Goal: Task Accomplishment & Management: Complete application form

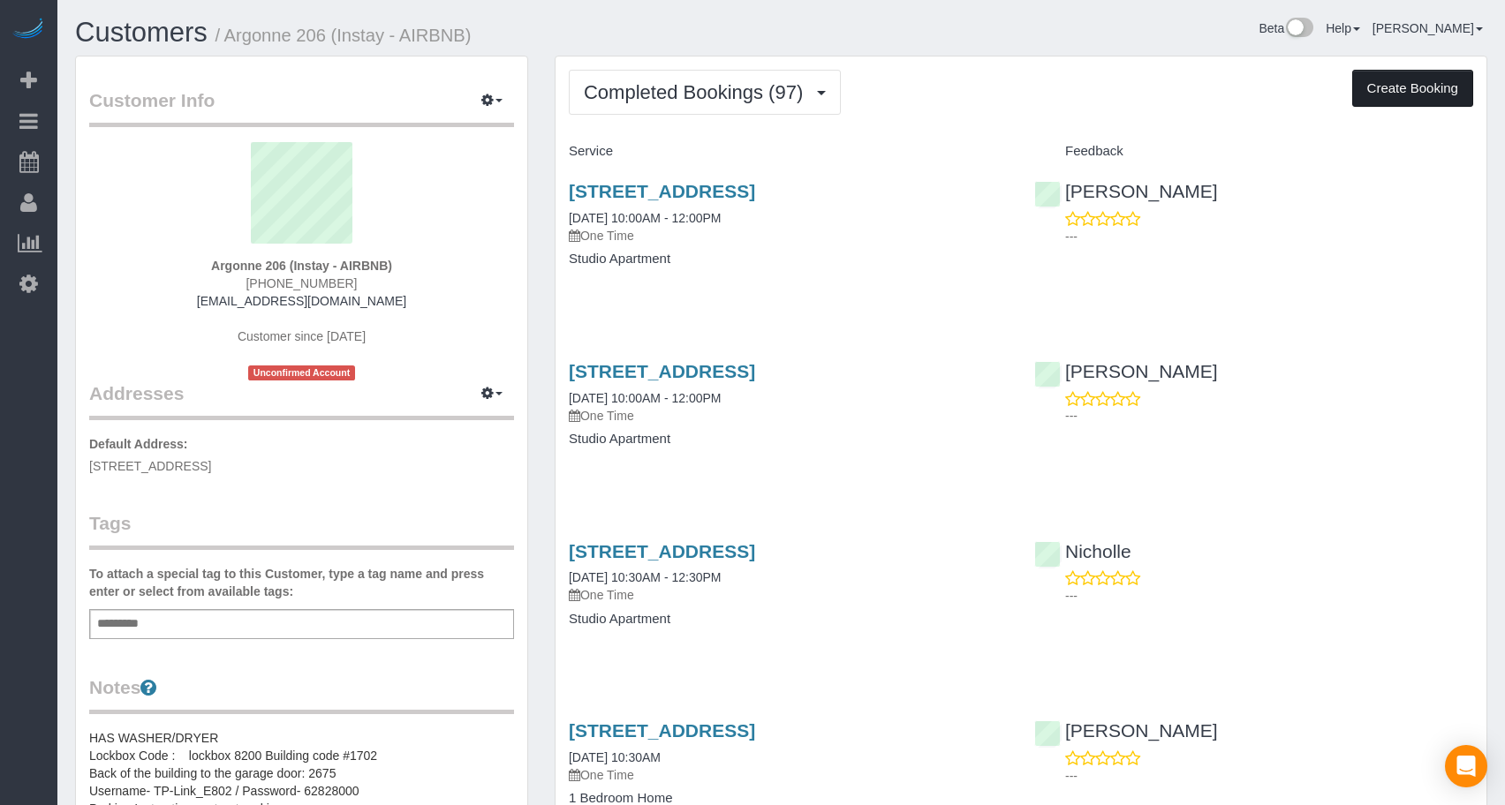
click at [1418, 79] on button "Create Booking" at bounding box center [1412, 88] width 121 height 37
select select "IA"
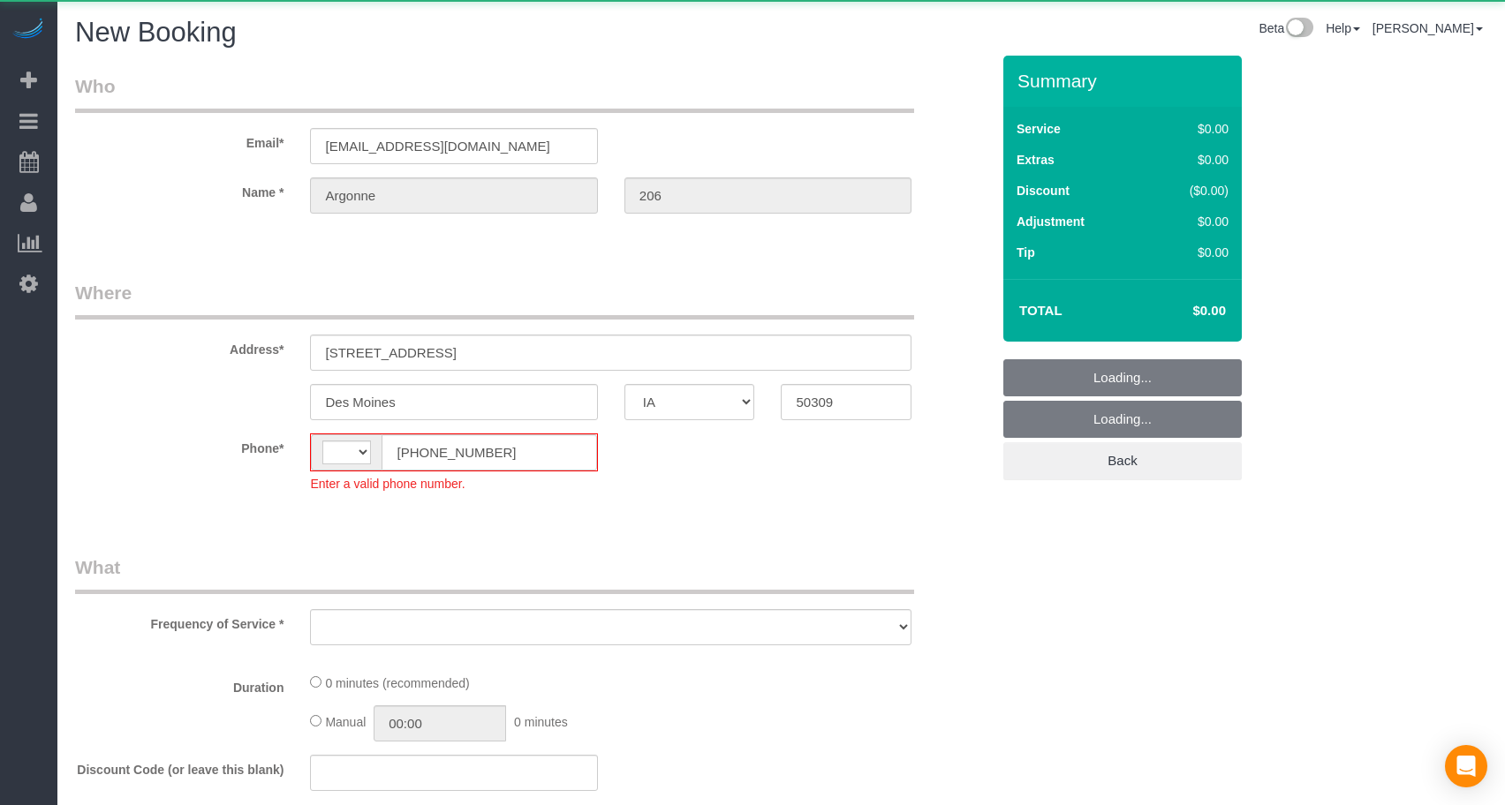
select select "string:[GEOGRAPHIC_DATA]"
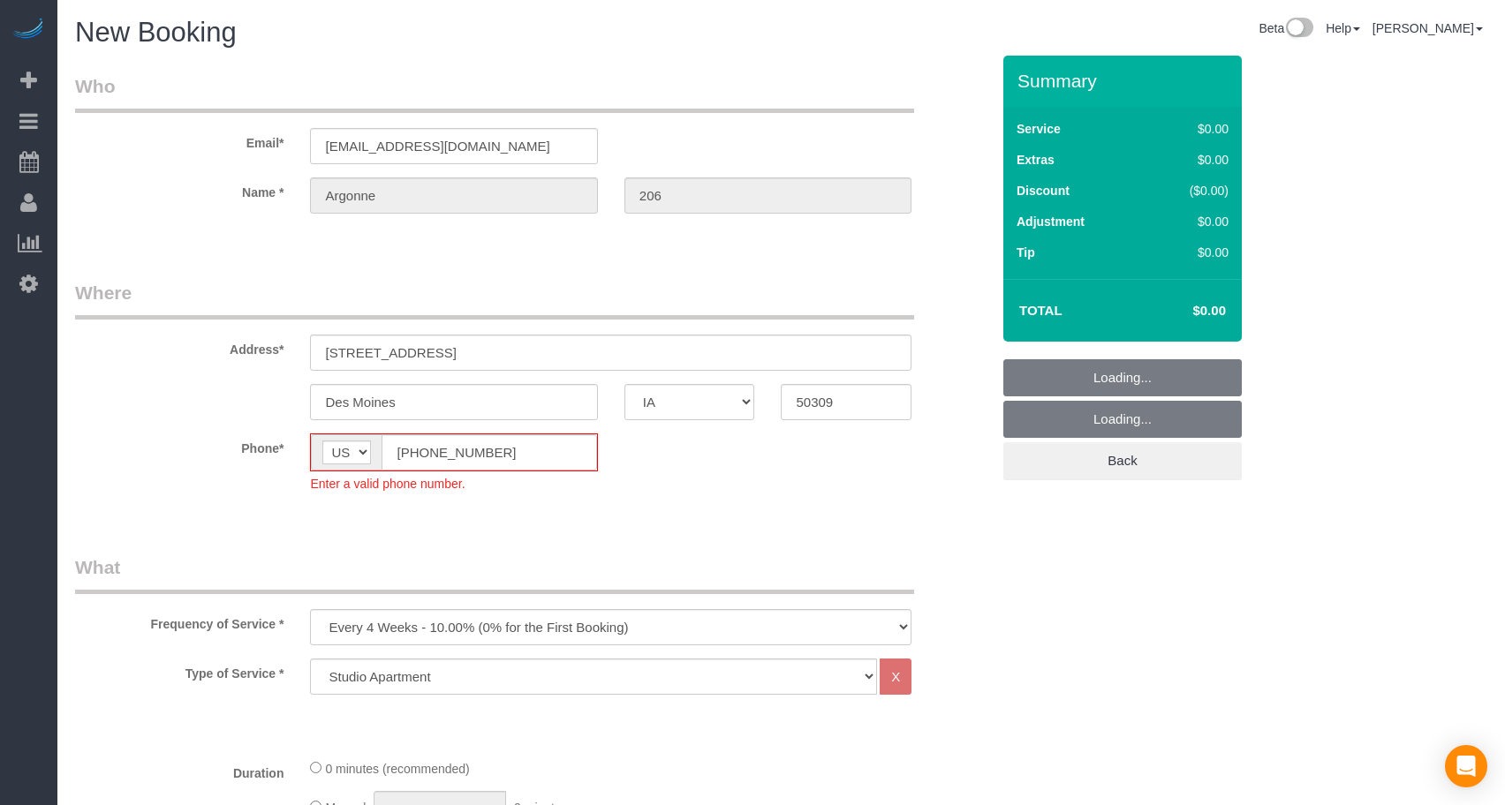
select select "object:2480"
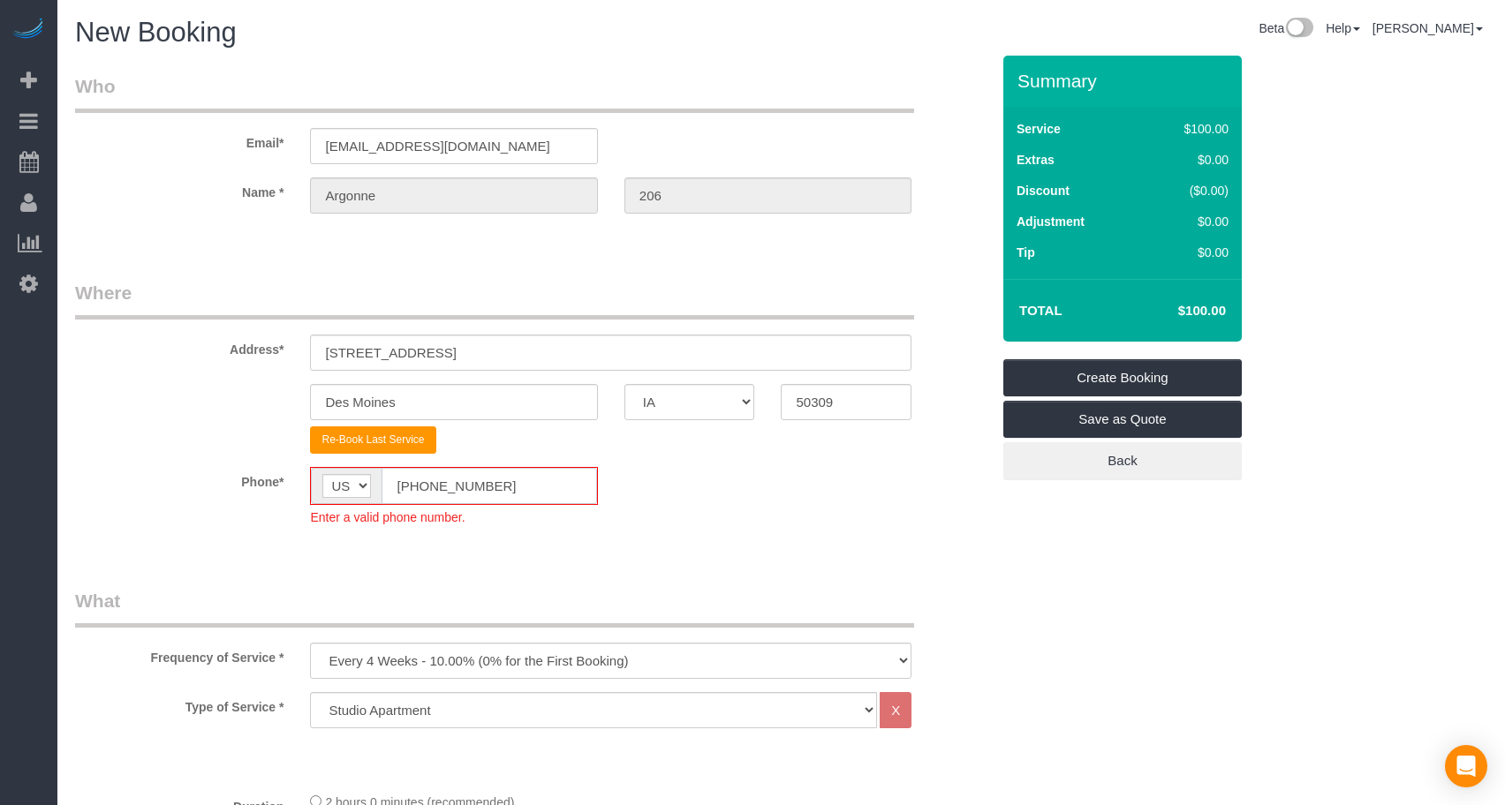
click at [321, 477] on div "AF AL DZ AD AO AI AQ AG AR AM AW AU AT AZ BS BH BD BB BY BE BZ BJ BM BT BO BA B…" at bounding box center [453, 486] width 287 height 38
paste input "15) 305-3231"
type input "[PHONE_NUMBER]"
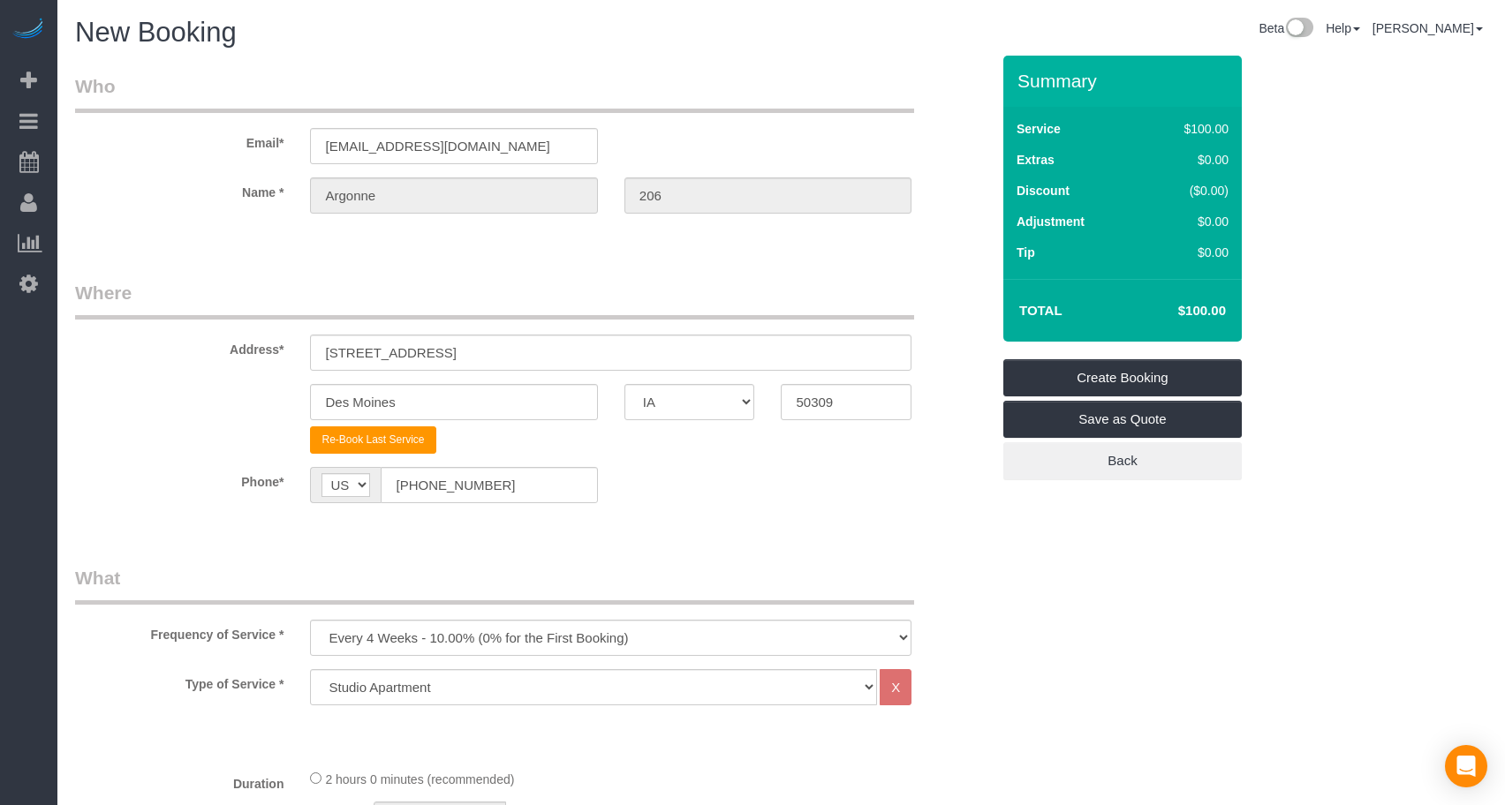
click at [378, 638] on select "Every 6 Weeks (0% for the First Booking) One Time Every 8 Weeks (0% for the Fir…" at bounding box center [610, 638] width 601 height 36
select select "object:2482"
click at [310, 620] on select "Every 6 Weeks (0% for the First Booking) One Time Every 8 Weeks (0% for the Fir…" at bounding box center [610, 638] width 601 height 36
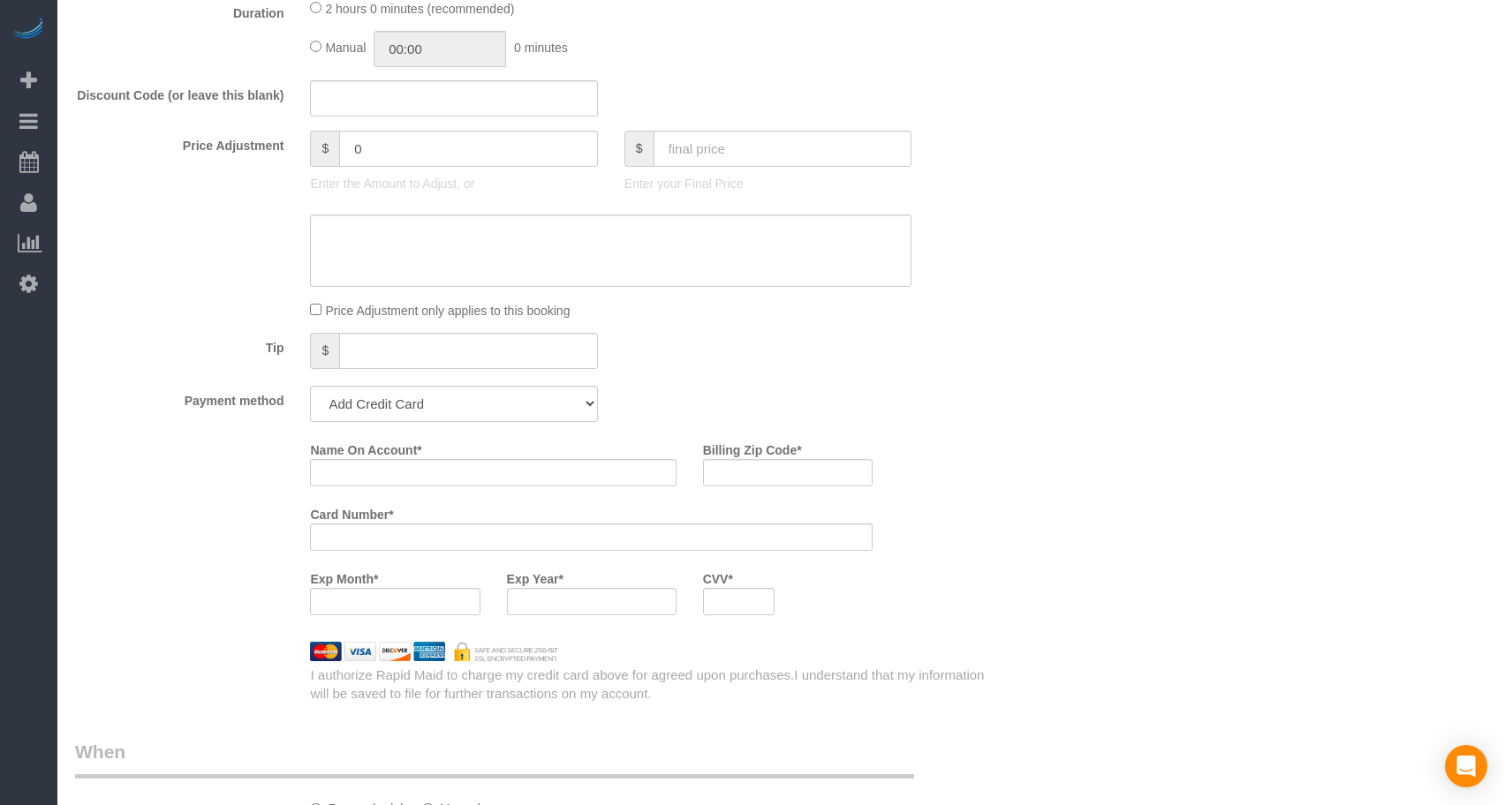
scroll to position [736, 0]
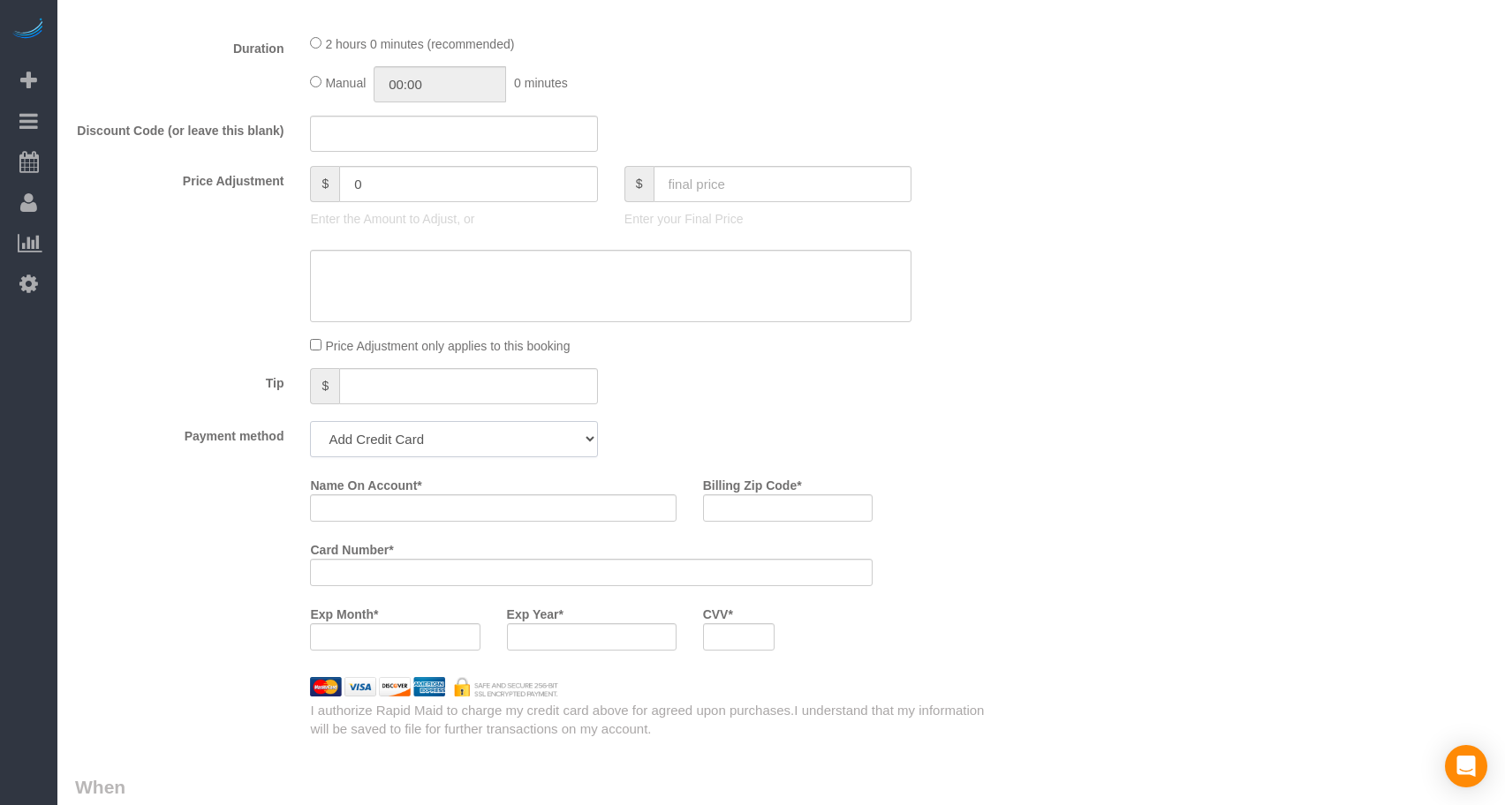
click at [478, 449] on select "Add Credit Card Cash Check Paypal" at bounding box center [453, 439] width 287 height 36
select select "string:check"
click at [310, 421] on select "Add Credit Card Cash Check Paypal" at bounding box center [453, 439] width 287 height 36
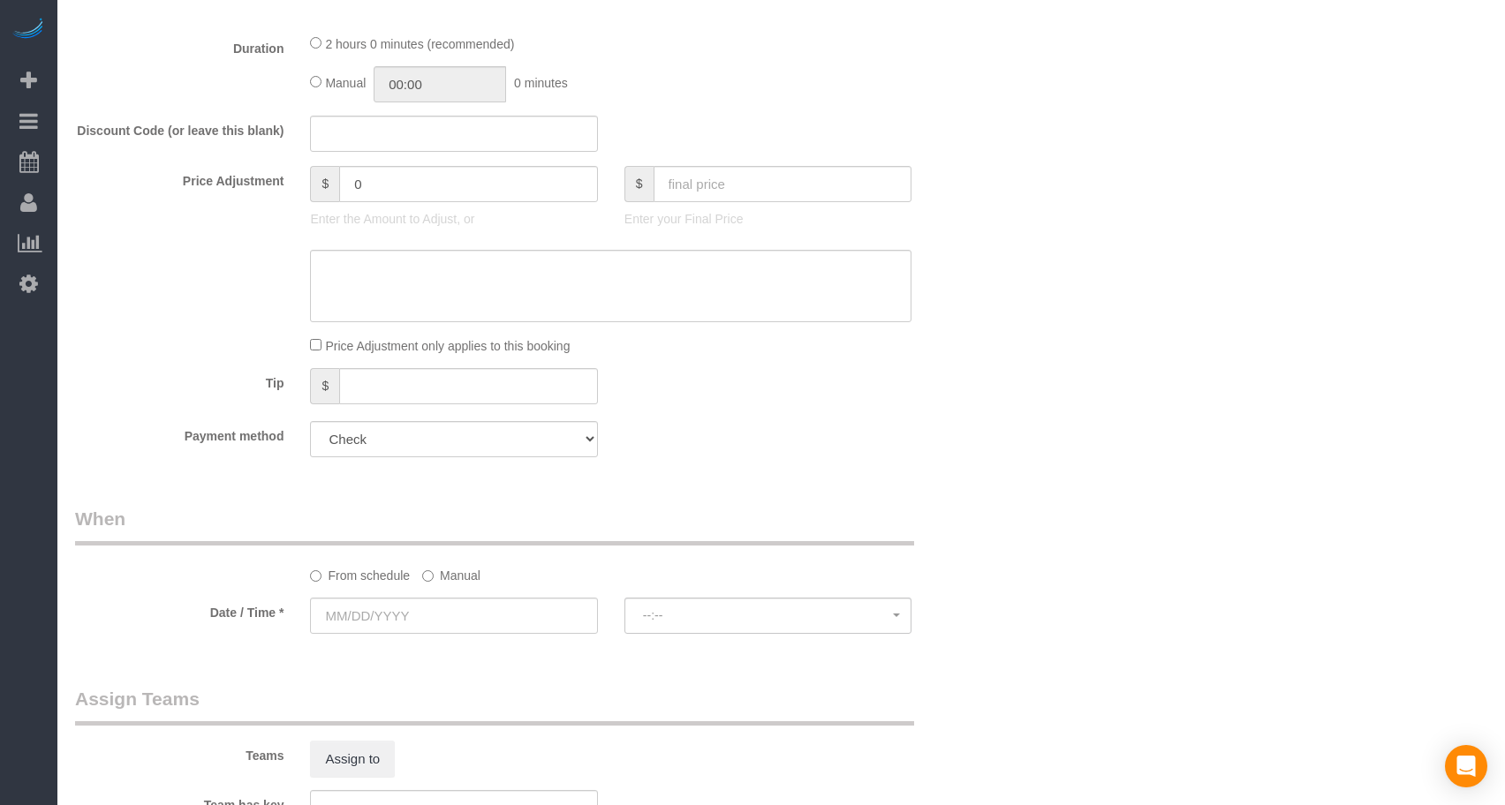
click at [671, 433] on div "Payment method Add Credit Card Cash Check Paypal" at bounding box center [532, 439] width 941 height 36
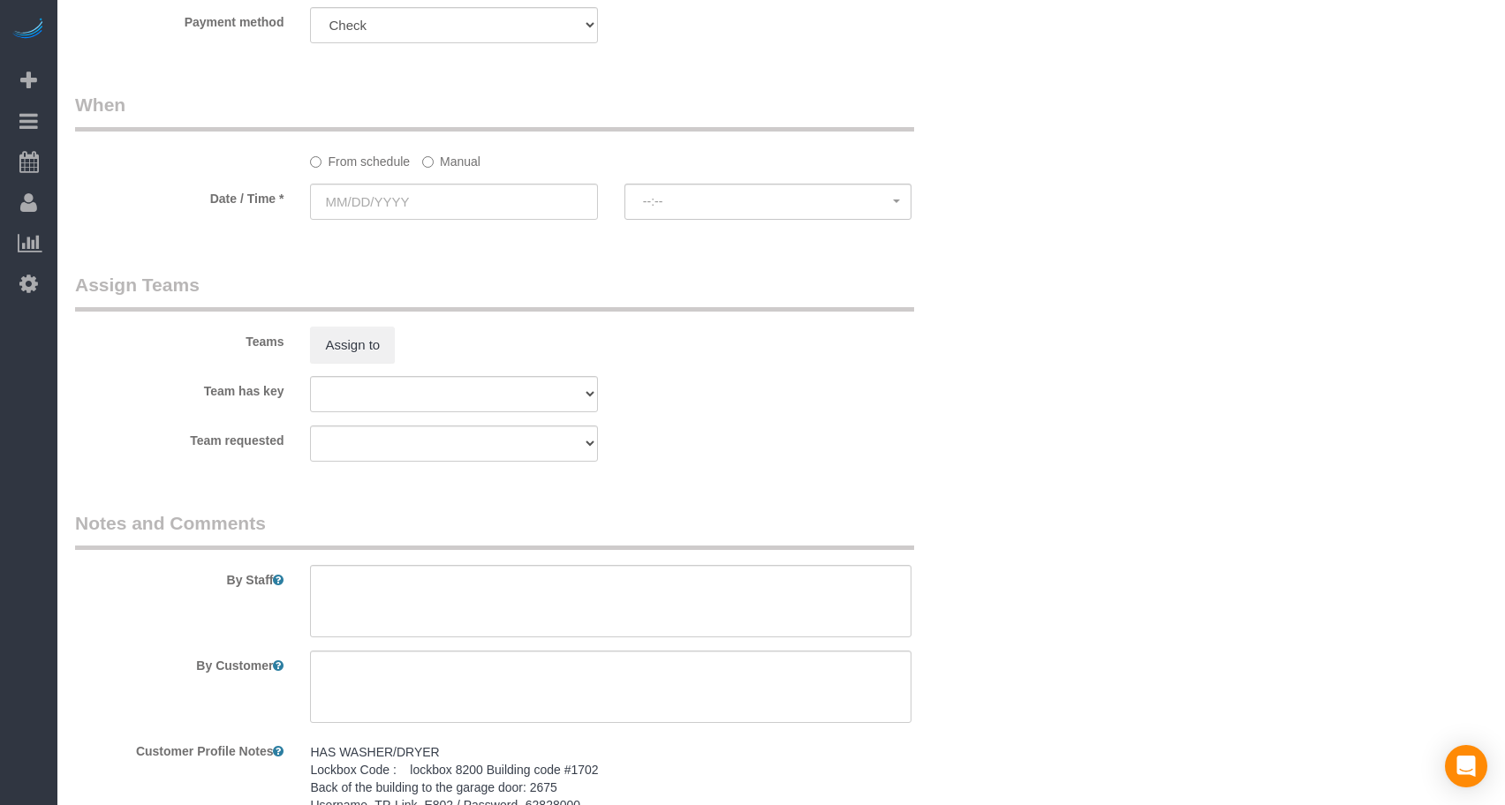
scroll to position [1177, 0]
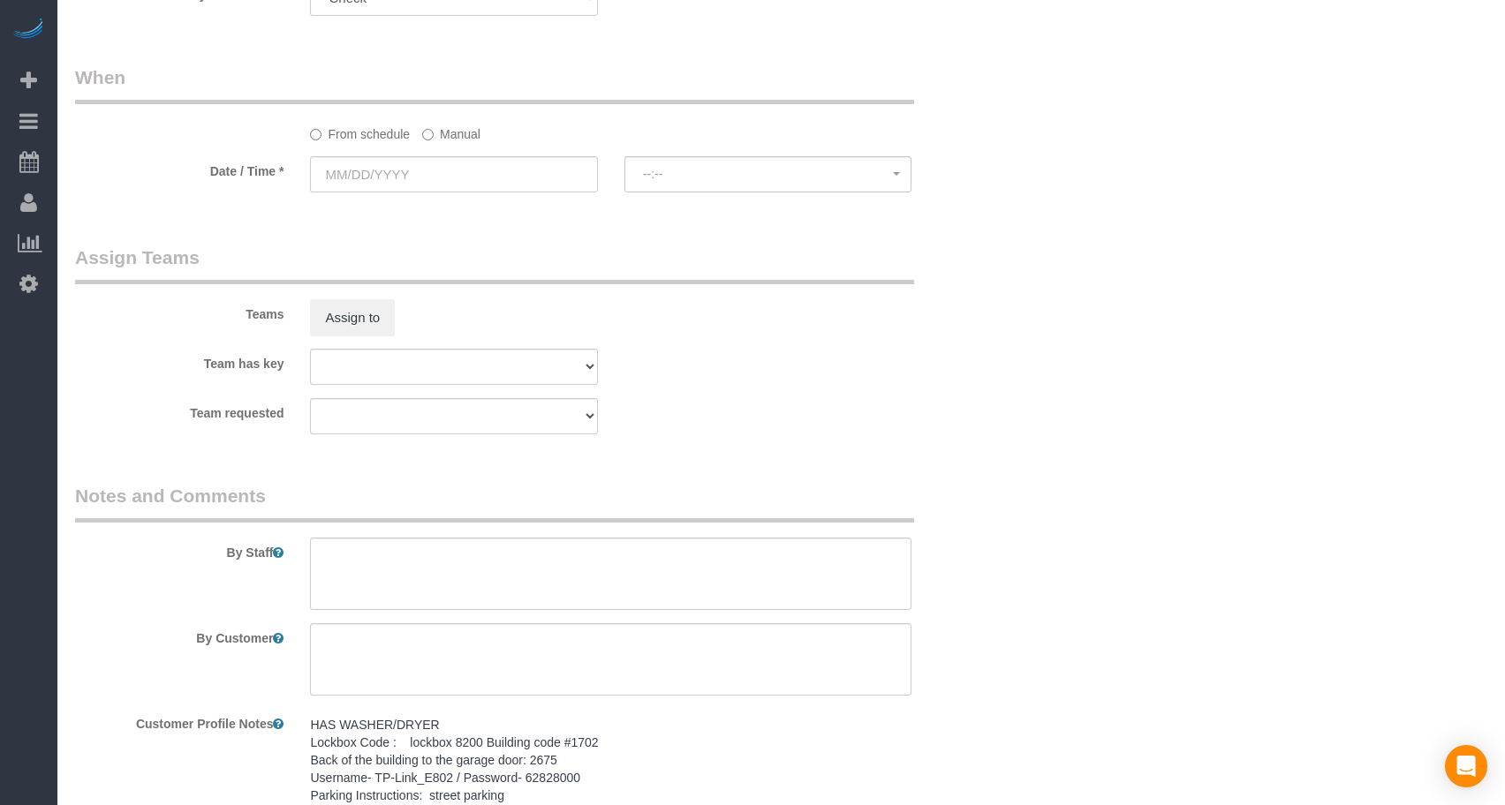
click at [465, 147] on sui-booking-spot "From schedule Manual Date / Time * --:-- --:--" at bounding box center [532, 130] width 915 height 132
click at [454, 172] on input "text" at bounding box center [453, 174] width 287 height 36
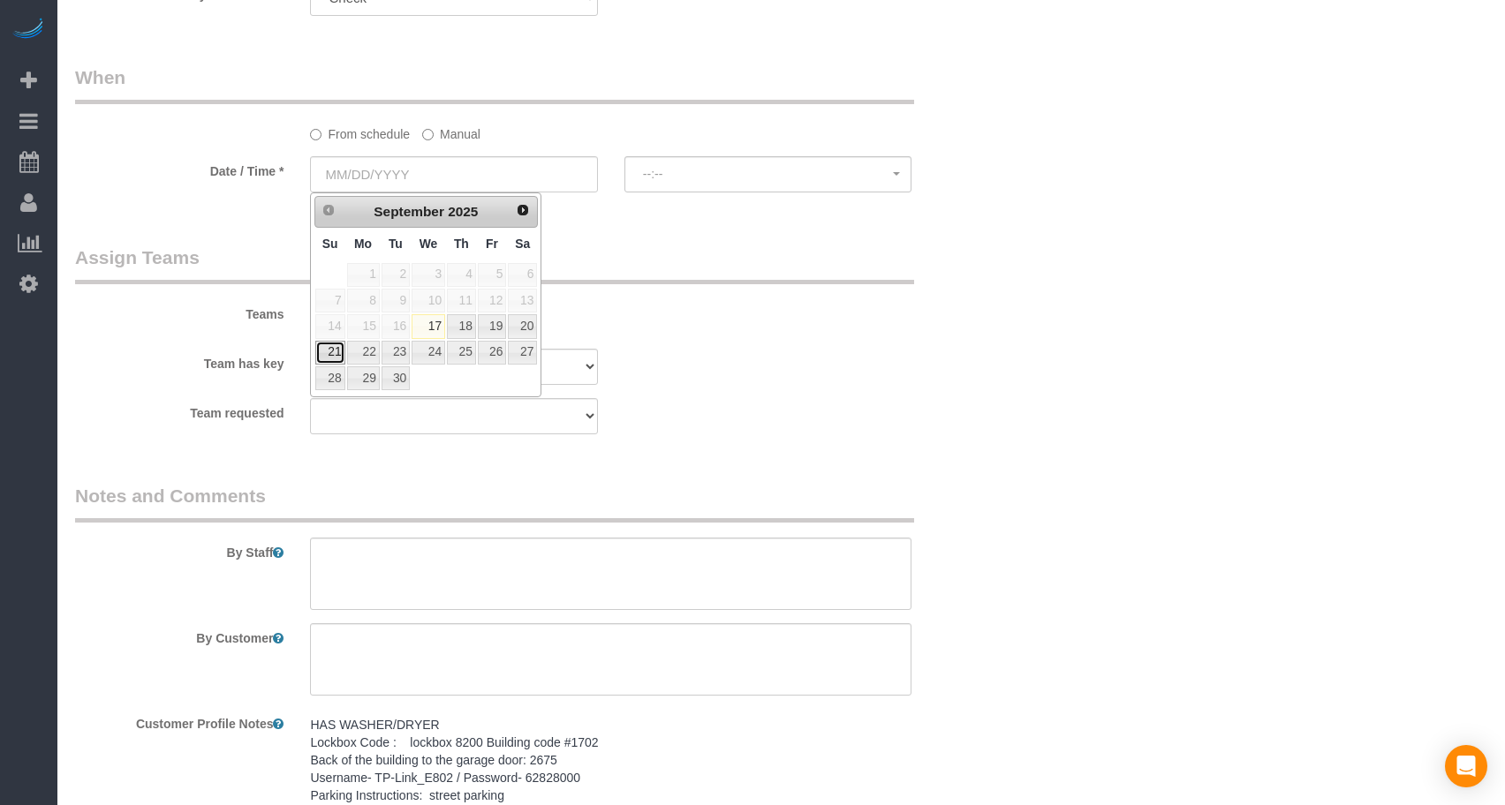
drag, startPoint x: 335, startPoint y: 352, endPoint x: 387, endPoint y: 341, distance: 53.2
click at [335, 352] on link "21" at bounding box center [330, 353] width 30 height 24
type input "[DATE]"
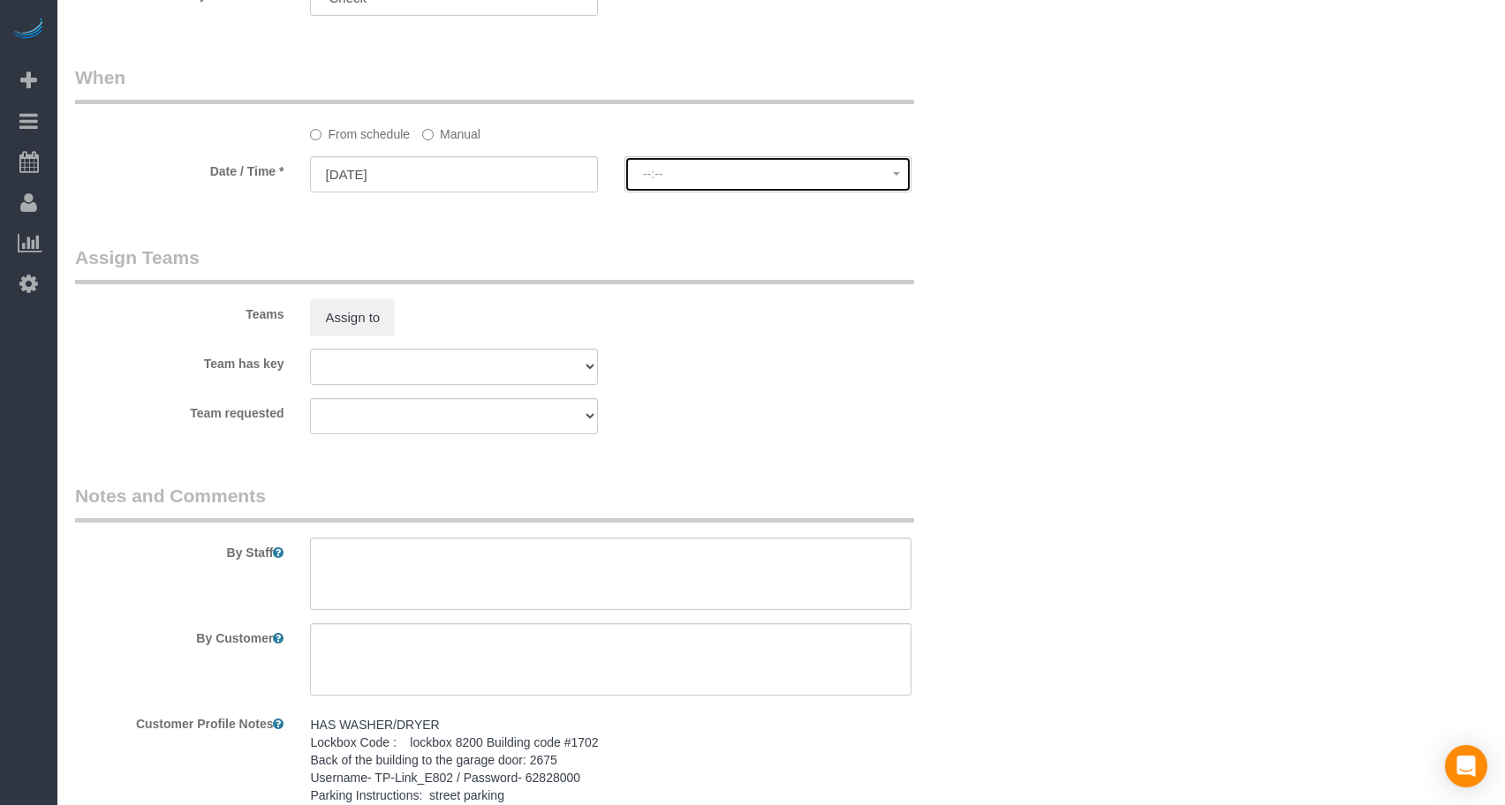
drag, startPoint x: 731, startPoint y: 174, endPoint x: 729, endPoint y: 200, distance: 25.7
click at [731, 173] on span "--:--" at bounding box center [768, 174] width 250 height 14
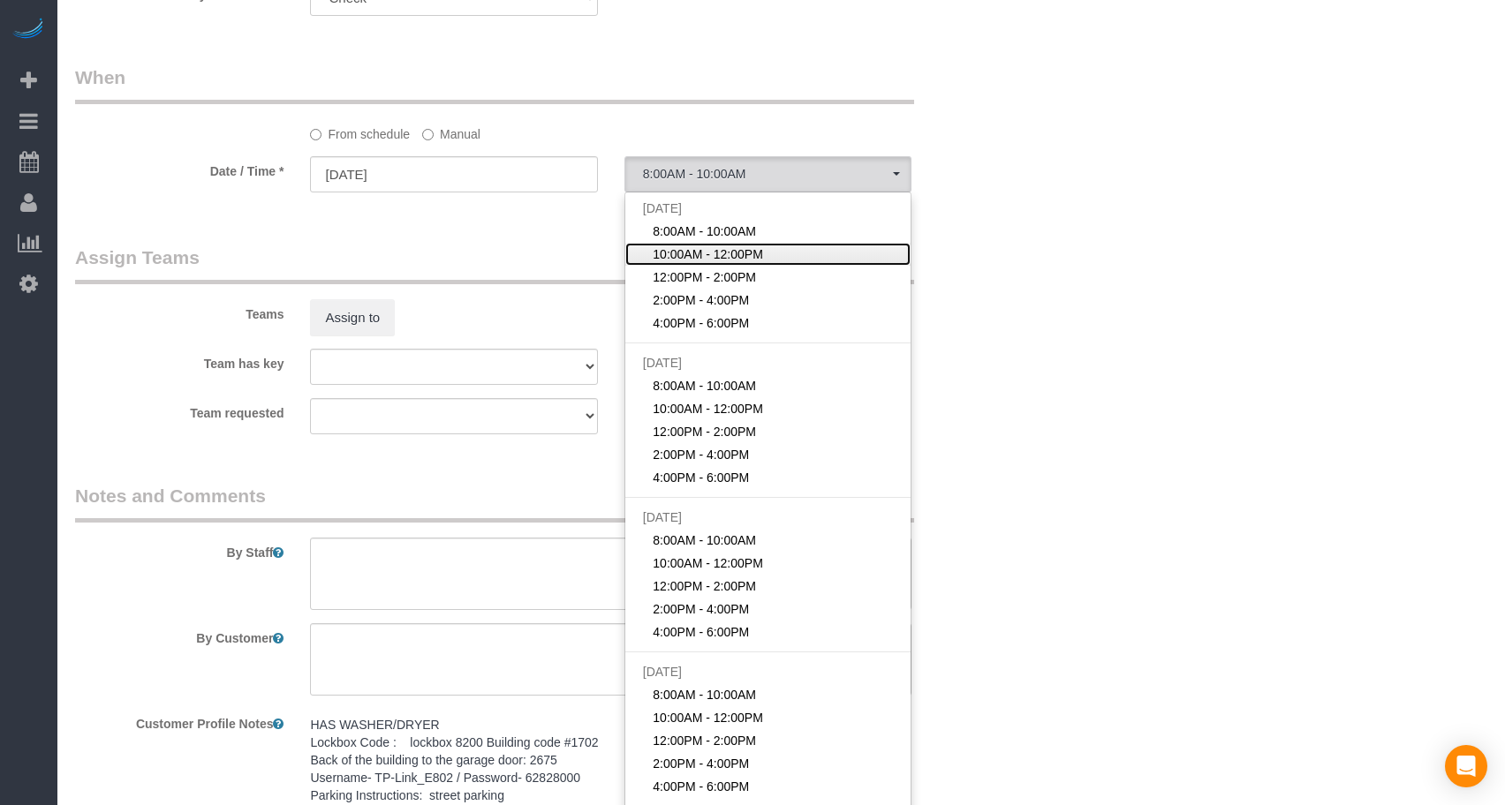
click at [715, 251] on span "10:00AM - 12:00PM" at bounding box center [708, 255] width 110 height 18
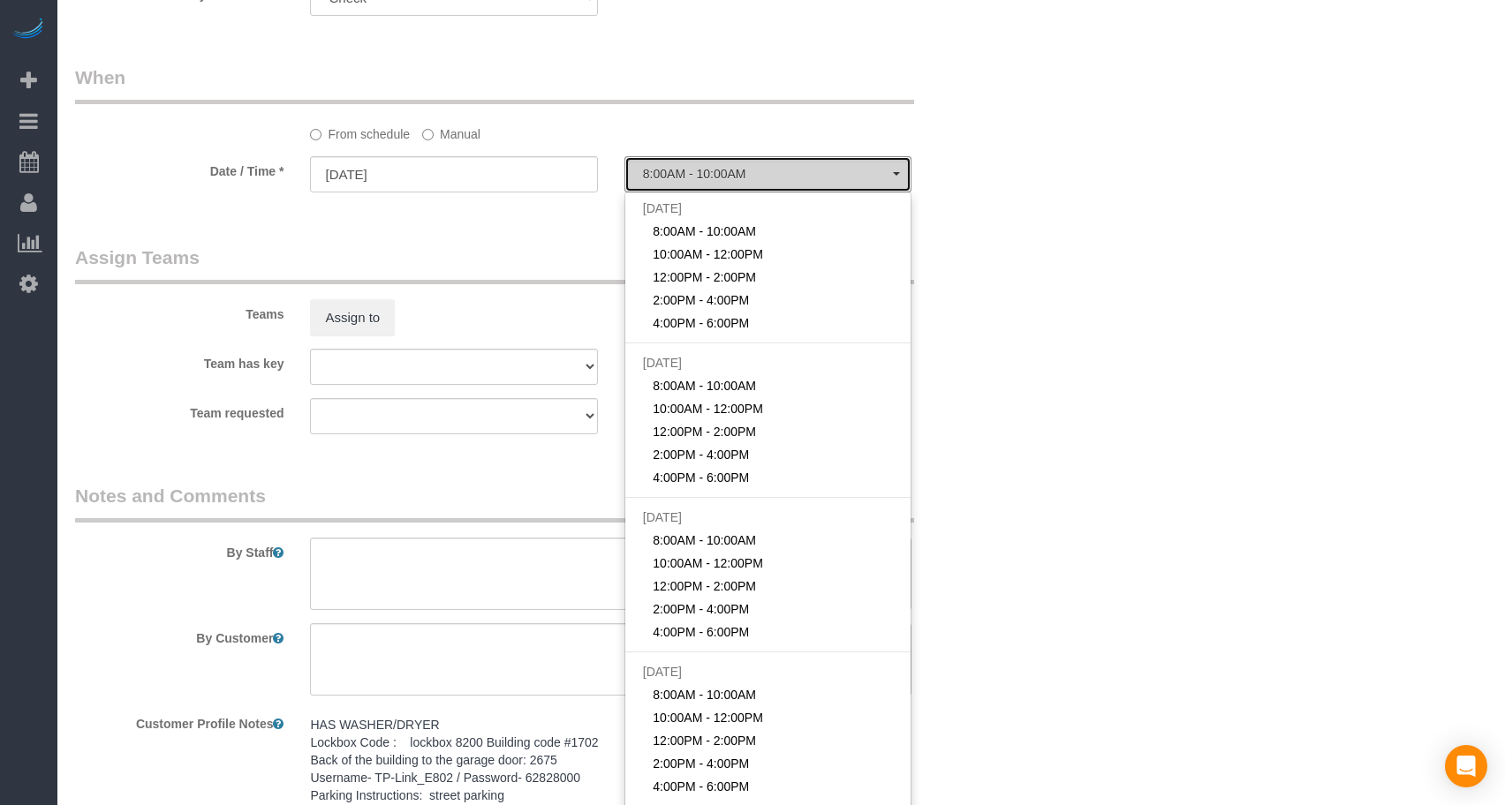
select select "spot2"
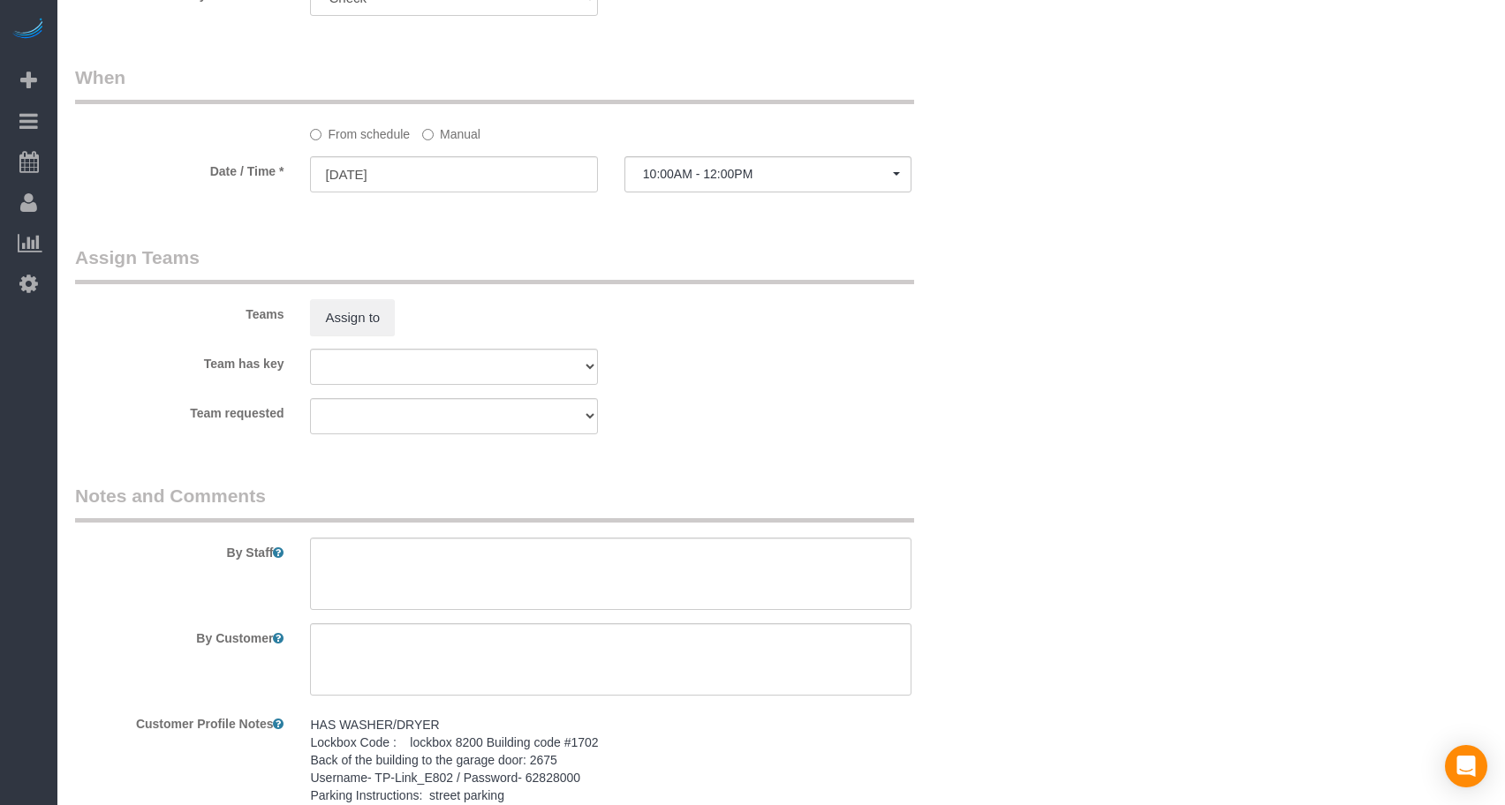
click at [884, 286] on div "Teams Assign to" at bounding box center [532, 291] width 941 height 92
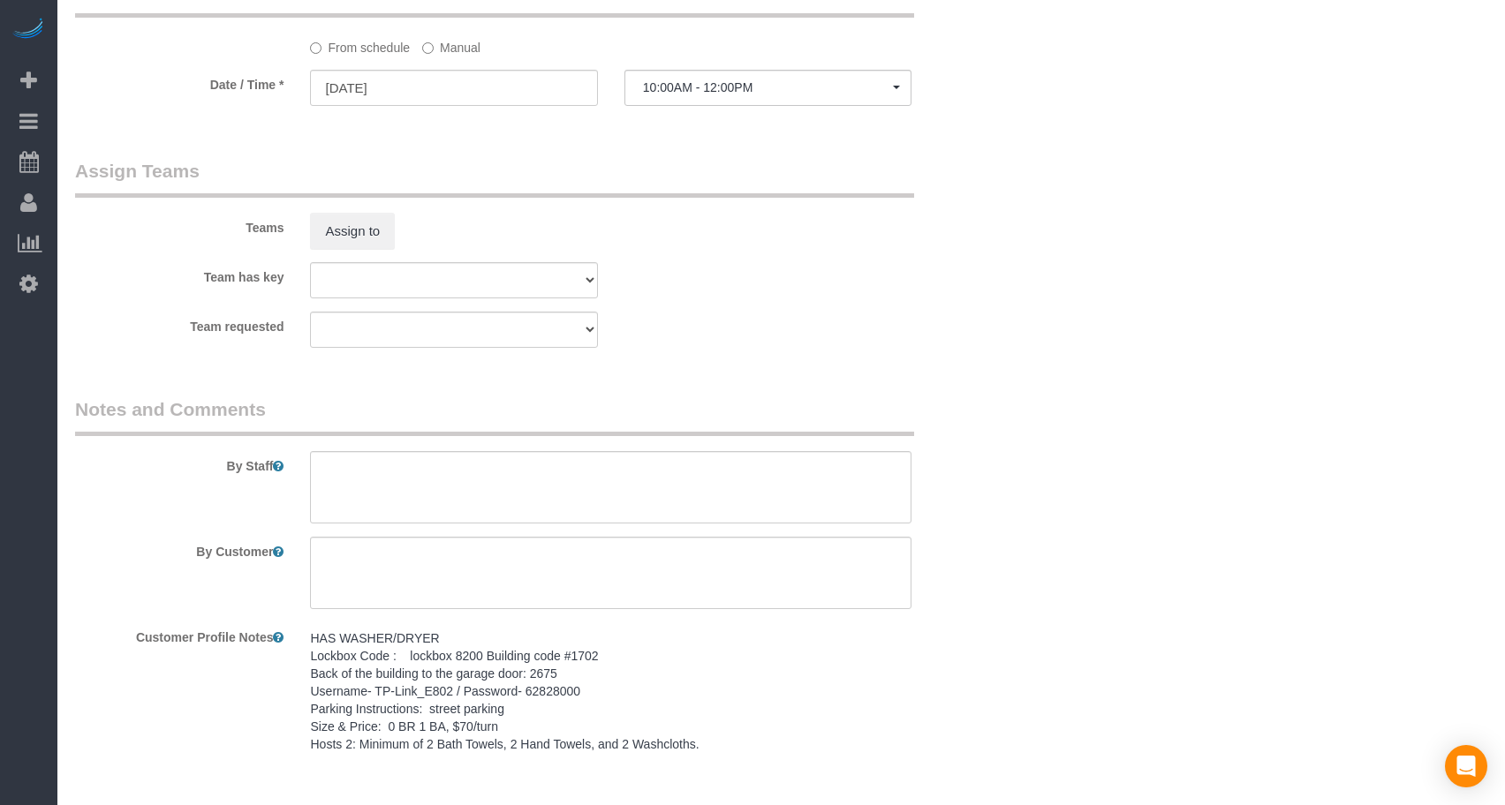
scroll to position [1331, 0]
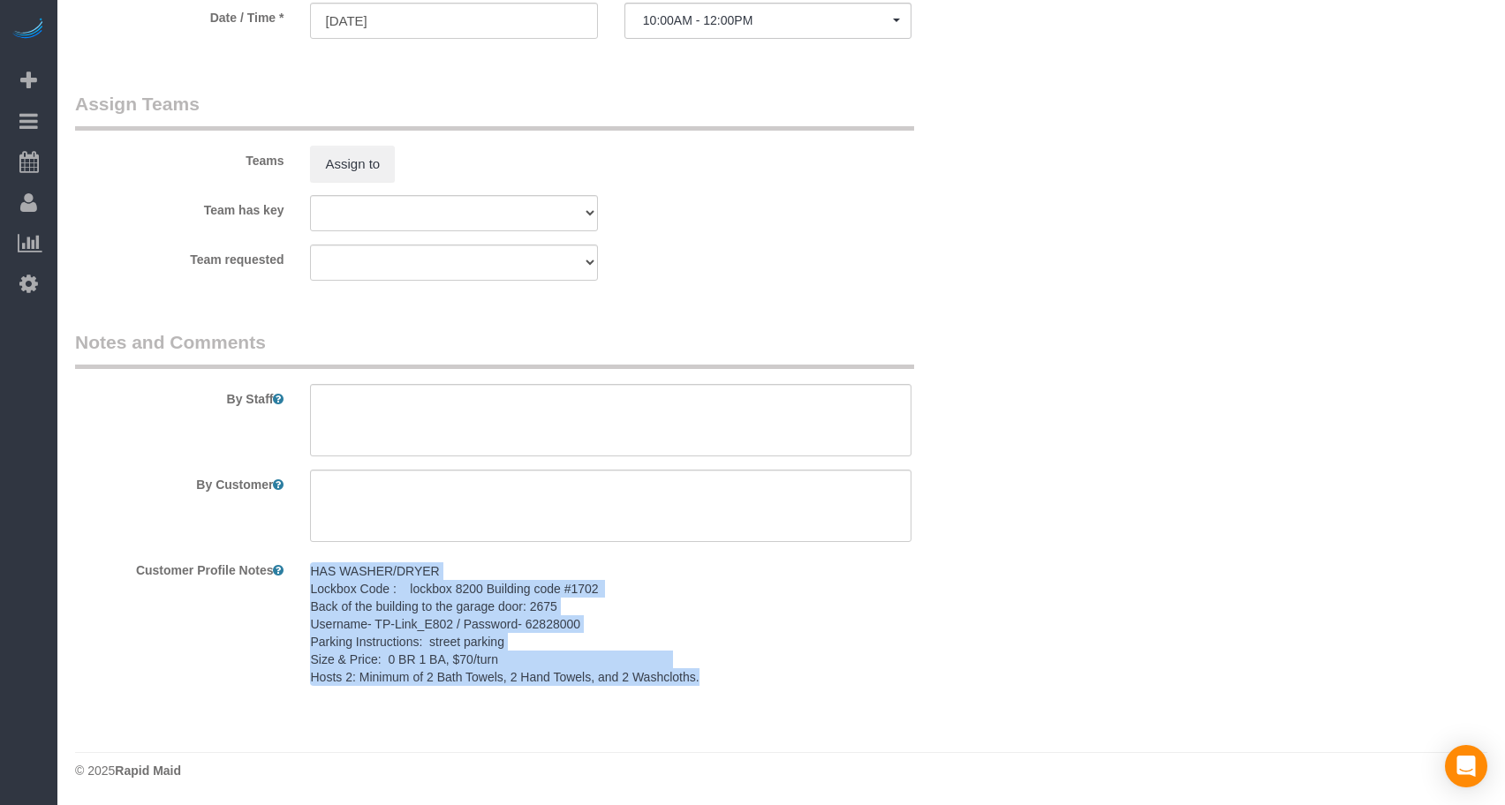
drag, startPoint x: 511, startPoint y: 635, endPoint x: 435, endPoint y: 623, distance: 77.0
click at [296, 571] on div "Customer Profile Notes HAS WASHER/DRYER Lockbox Code : lockbox 8200 Building co…" at bounding box center [532, 626] width 941 height 140
copy div "HAS WASHER/DRYER Lockbox Code : lockbox 8200 Building code #1702 Back of the bu…"
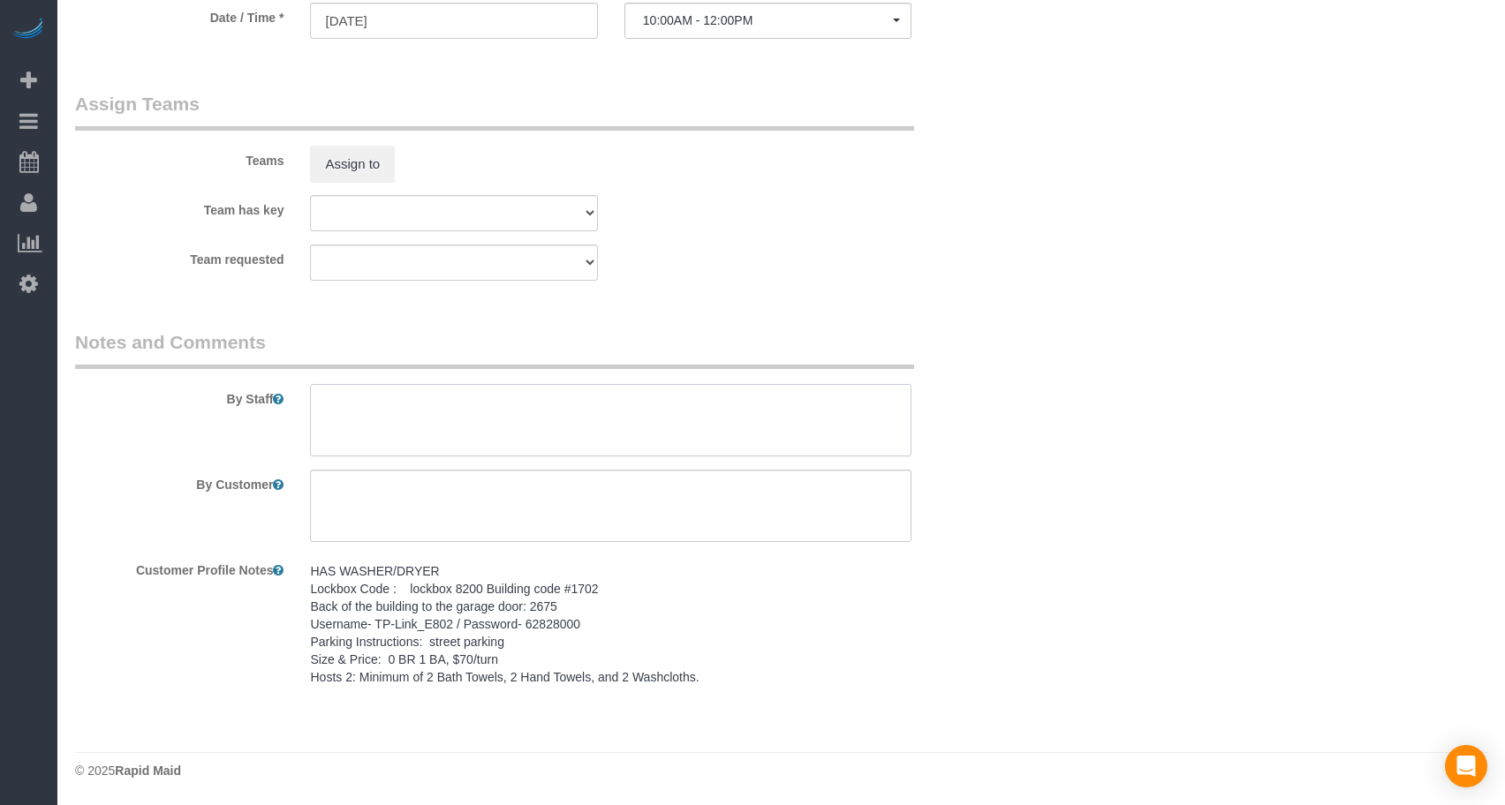
click at [399, 416] on textarea at bounding box center [610, 420] width 601 height 72
paste textarea "HAS WASHER/DRYER Lockbox Code : lockbox 8200 Building code #1702 Back of the bu…"
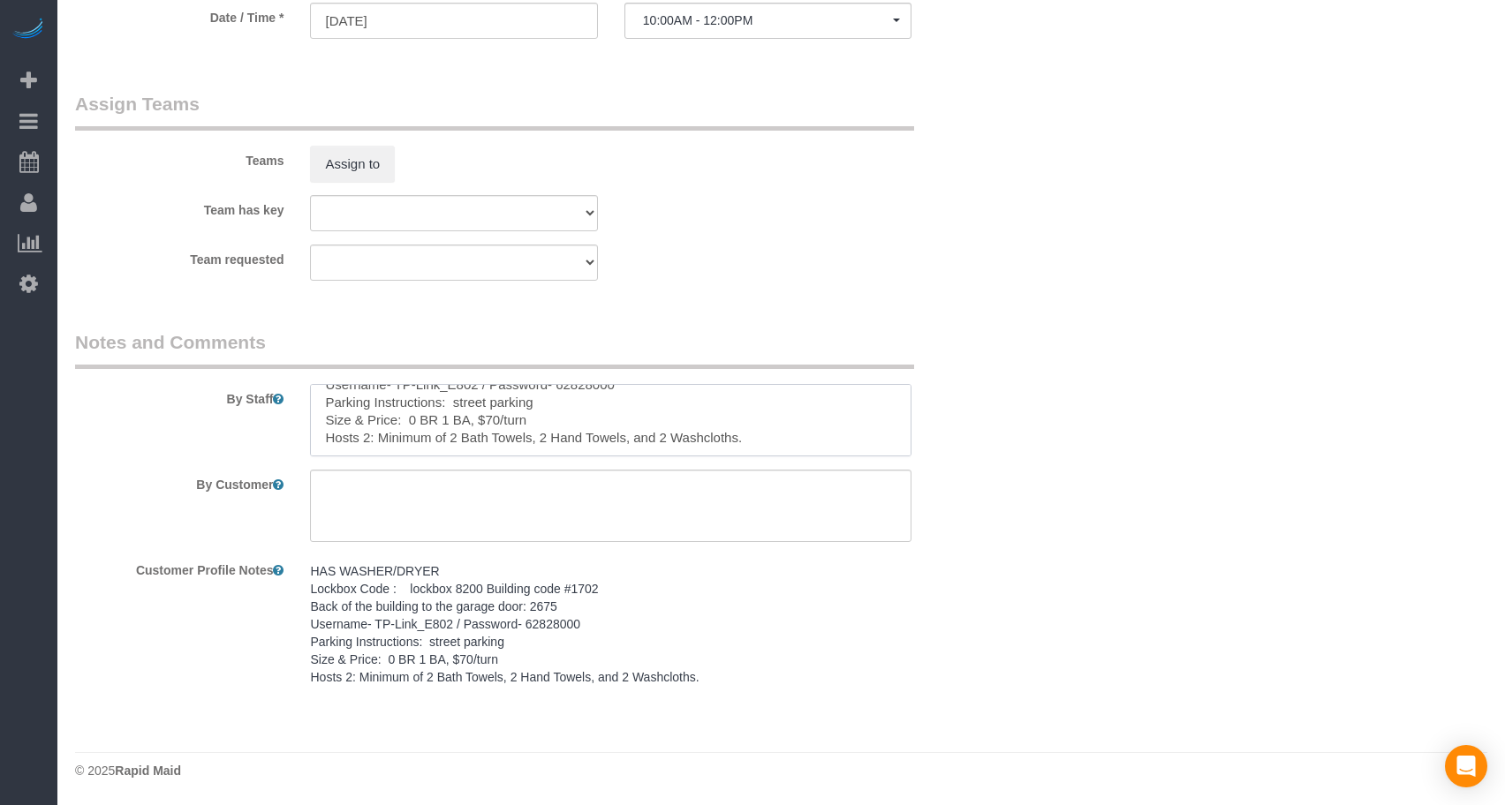
type textarea "HAS WASHER/DRYER Lockbox Code : lockbox 8200 Building code #1702 Back of the bu…"
click at [639, 520] on textarea at bounding box center [610, 506] width 601 height 72
paste textarea "SAME DAY TURNOVER"
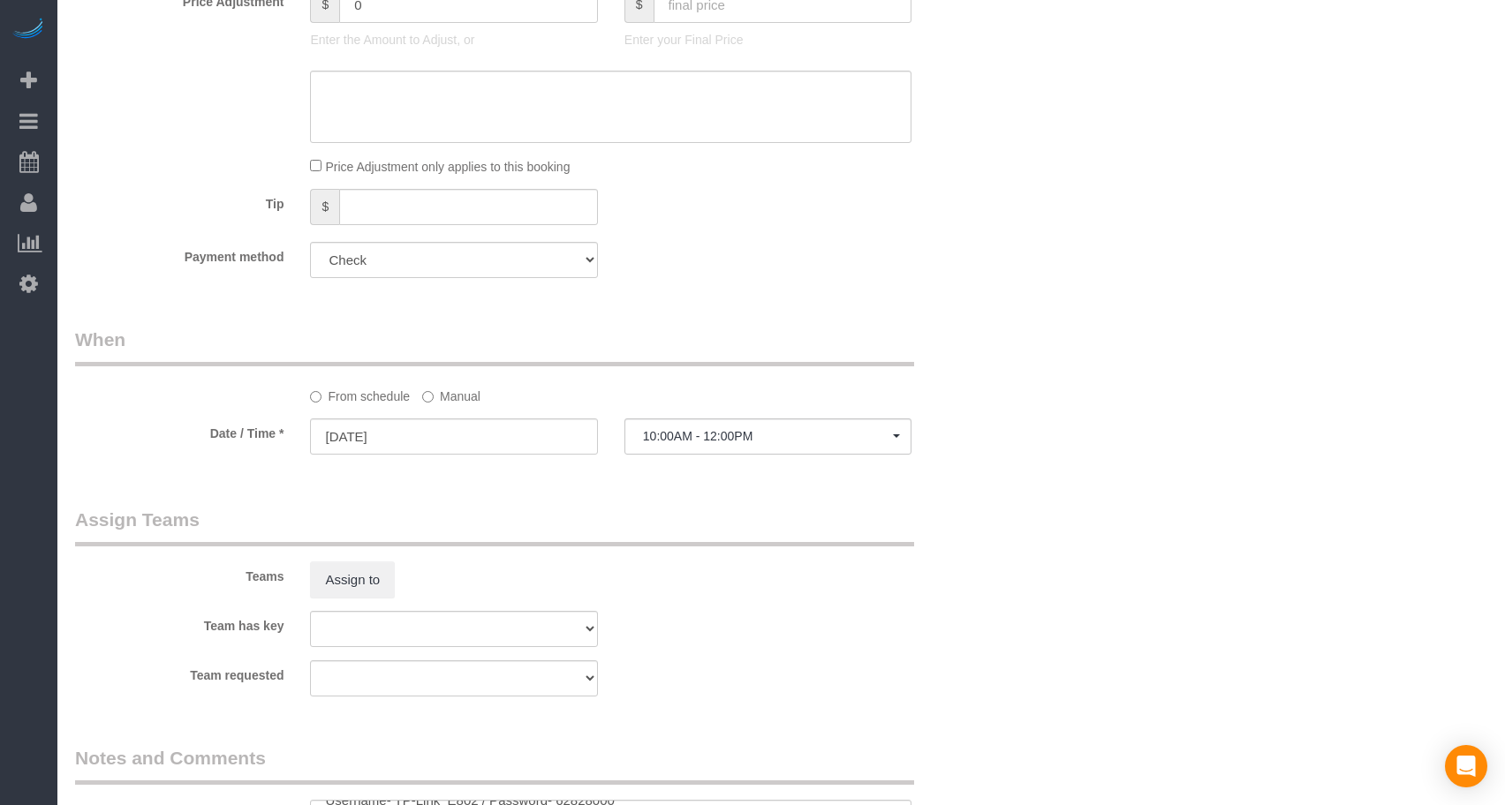
scroll to position [595, 0]
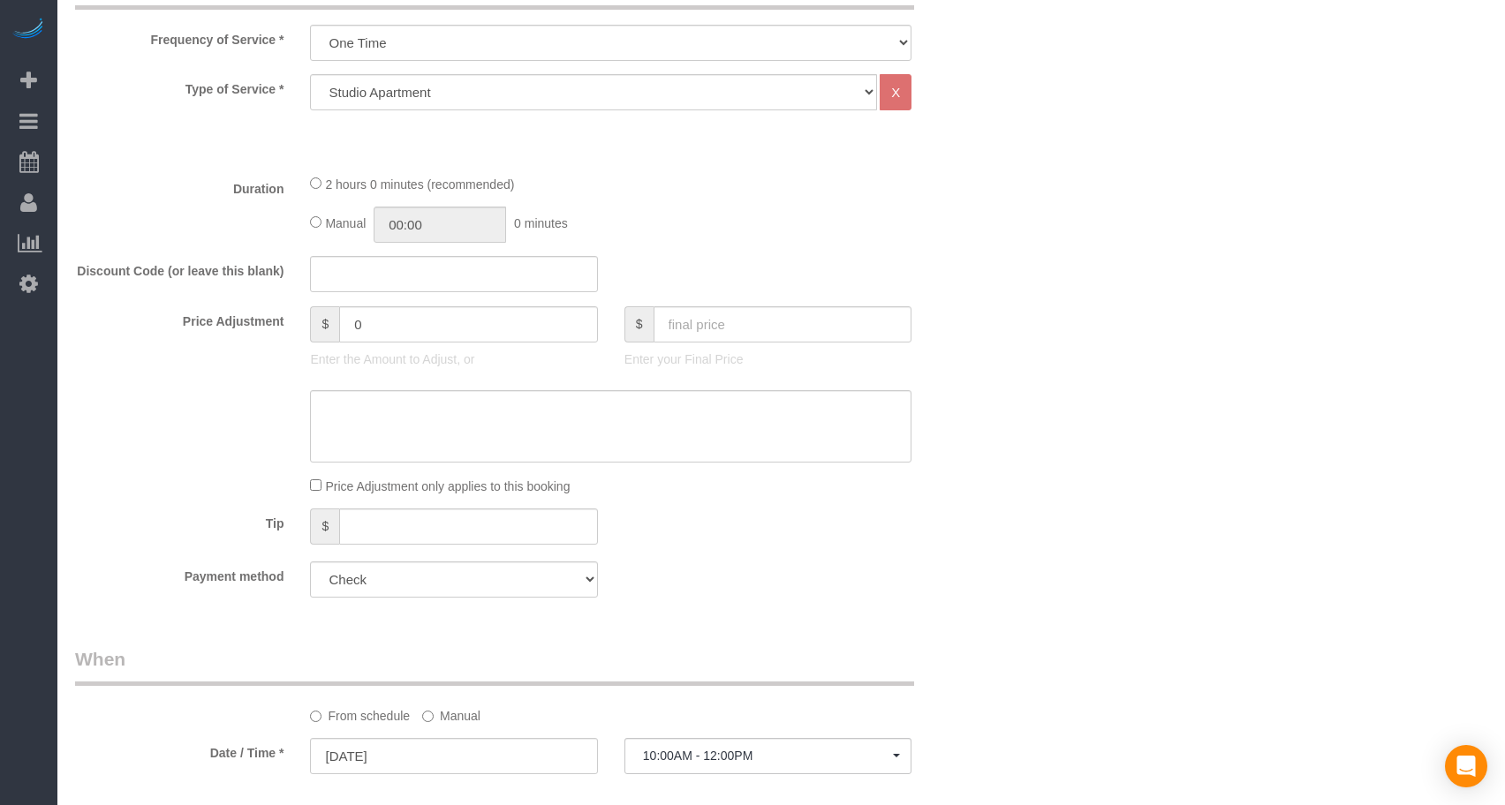
type textarea "SAME DAY TURNOVER"
click at [756, 319] on input "text" at bounding box center [783, 324] width 259 height 36
type input "70"
click at [752, 244] on fieldset "What Frequency of Service * Every 6 Weeks (0% for the First Booking) One Time E…" at bounding box center [532, 290] width 915 height 641
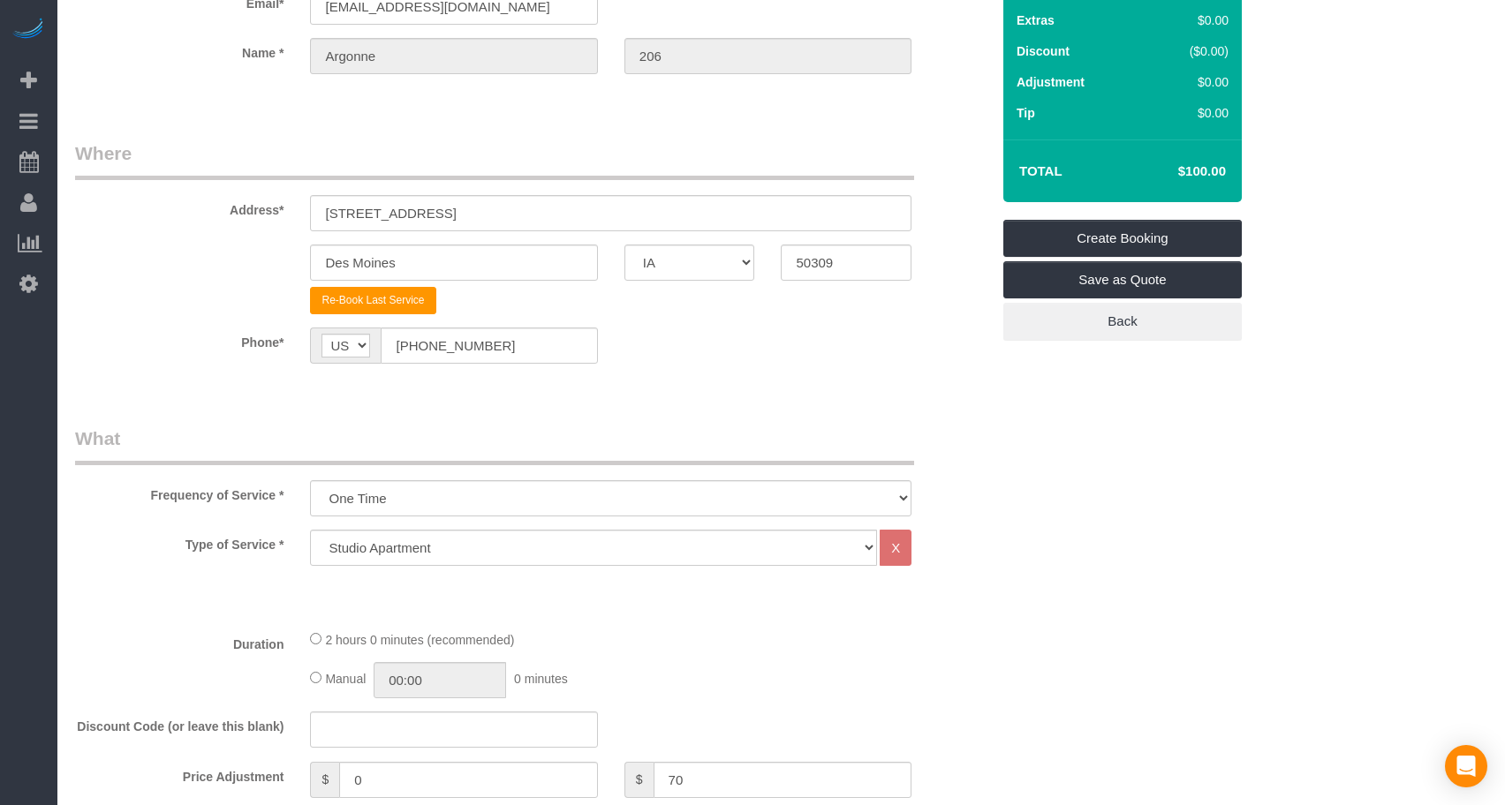
scroll to position [0, 0]
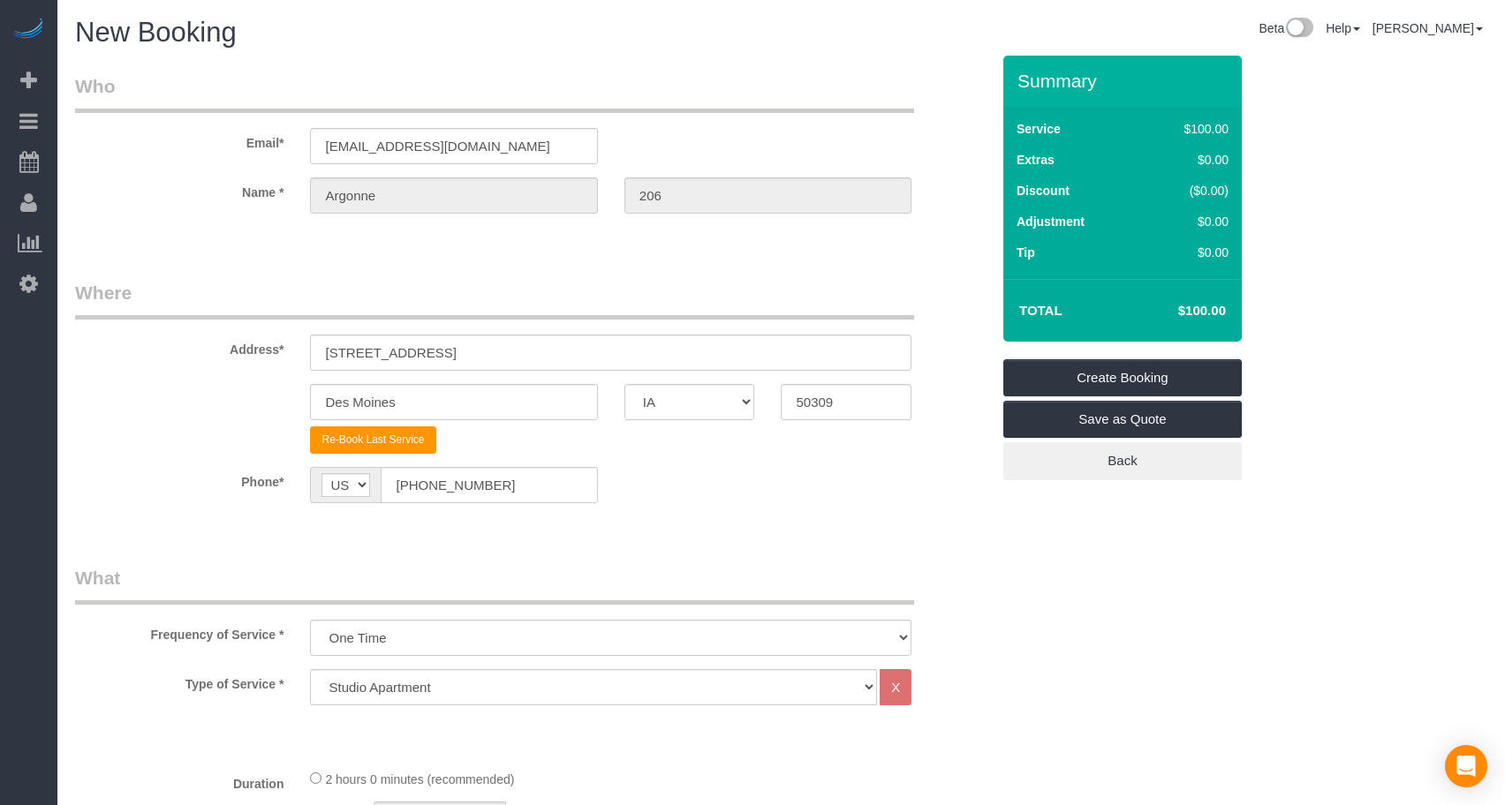
type input "-30"
drag, startPoint x: 1248, startPoint y: 577, endPoint x: 1237, endPoint y: 548, distance: 30.2
click at [1114, 377] on link "Create Booking" at bounding box center [1122, 377] width 238 height 37
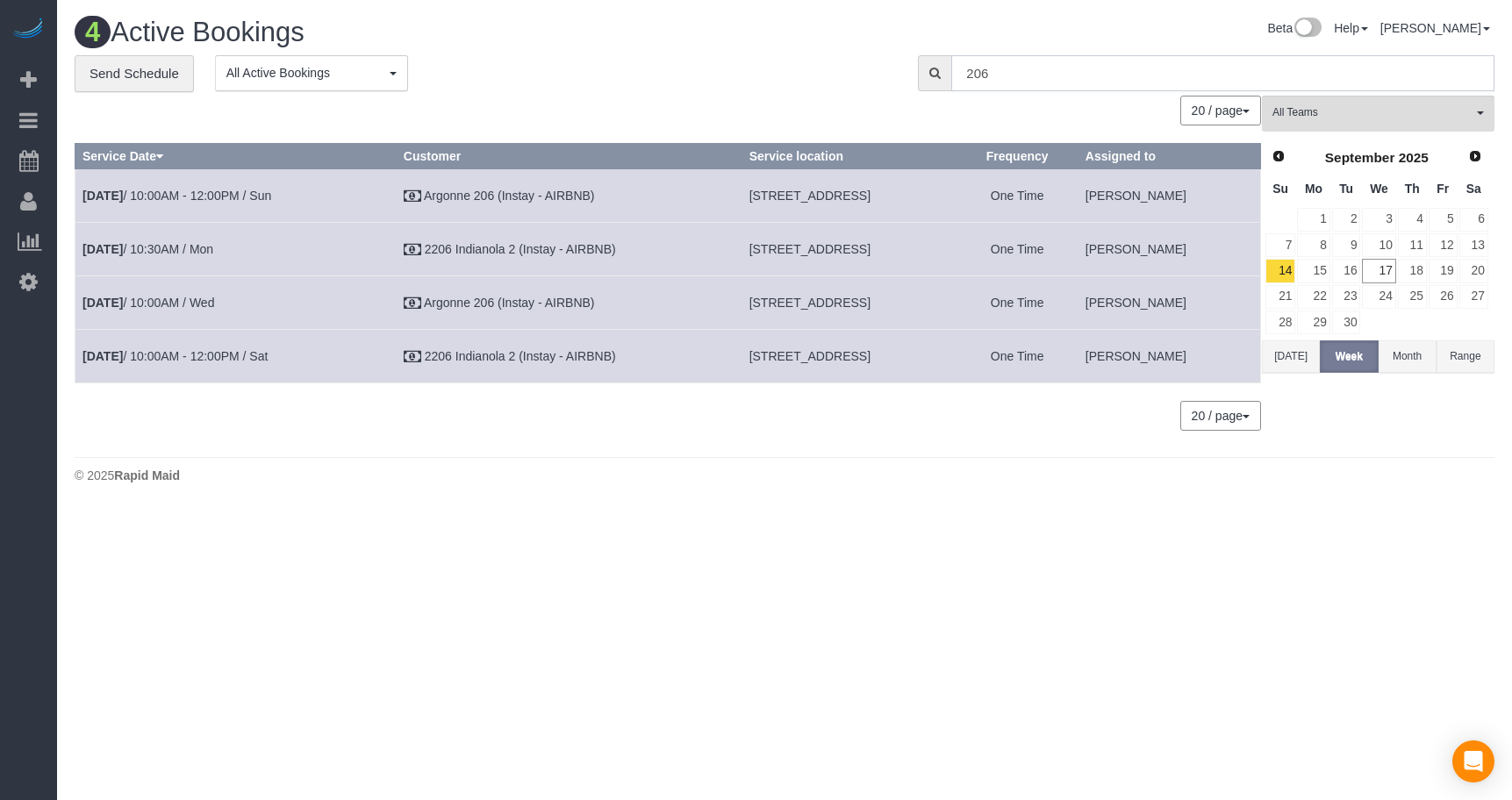
drag, startPoint x: 879, startPoint y: 75, endPoint x: 844, endPoint y: 65, distance: 36.4
click at [844, 65] on div "**********" at bounding box center [785, 74] width 1446 height 37
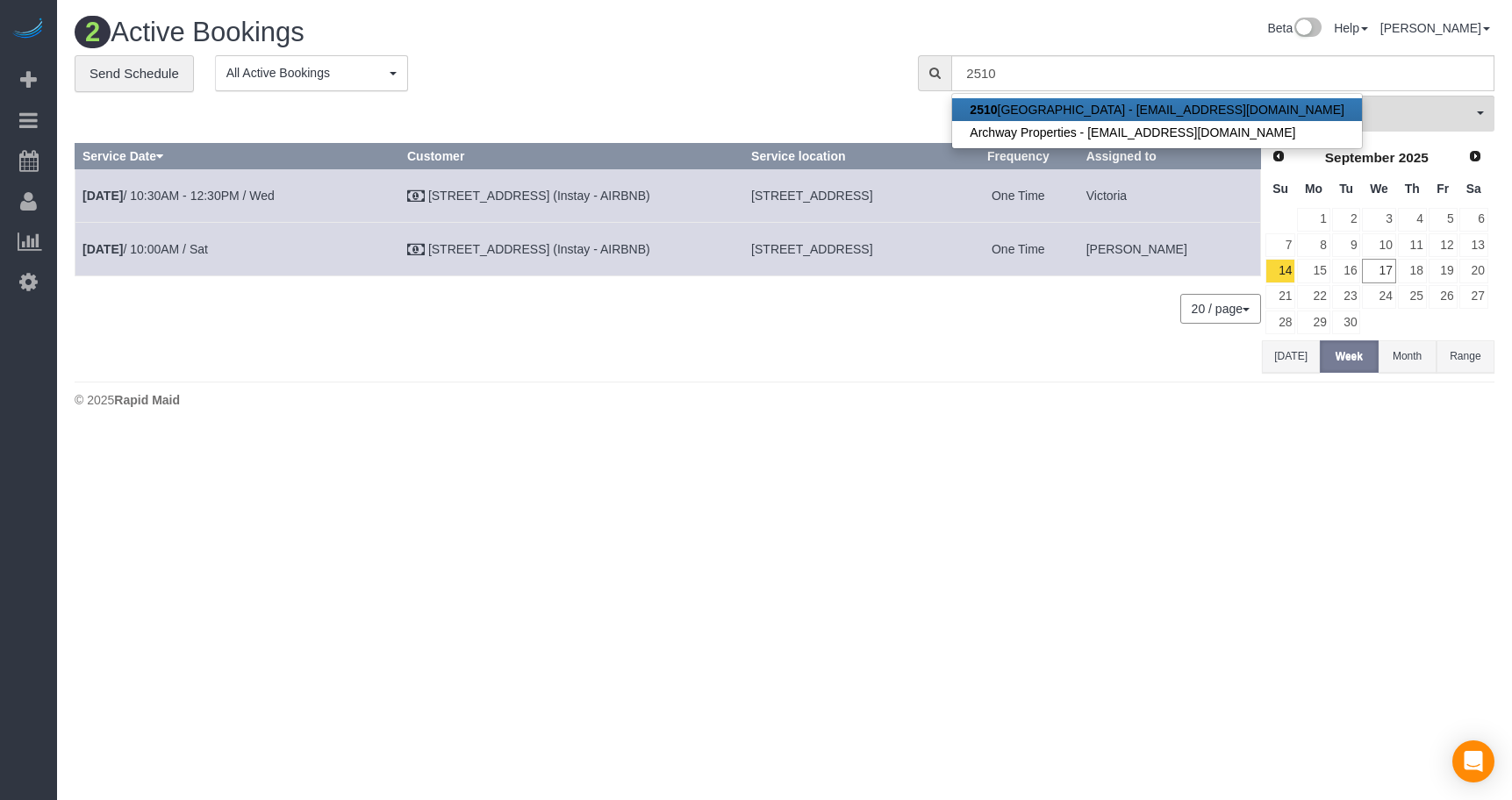
click at [994, 103] on strong "2510" at bounding box center [983, 109] width 27 height 14
type input "[EMAIL_ADDRESS][DOMAIN_NAME]"
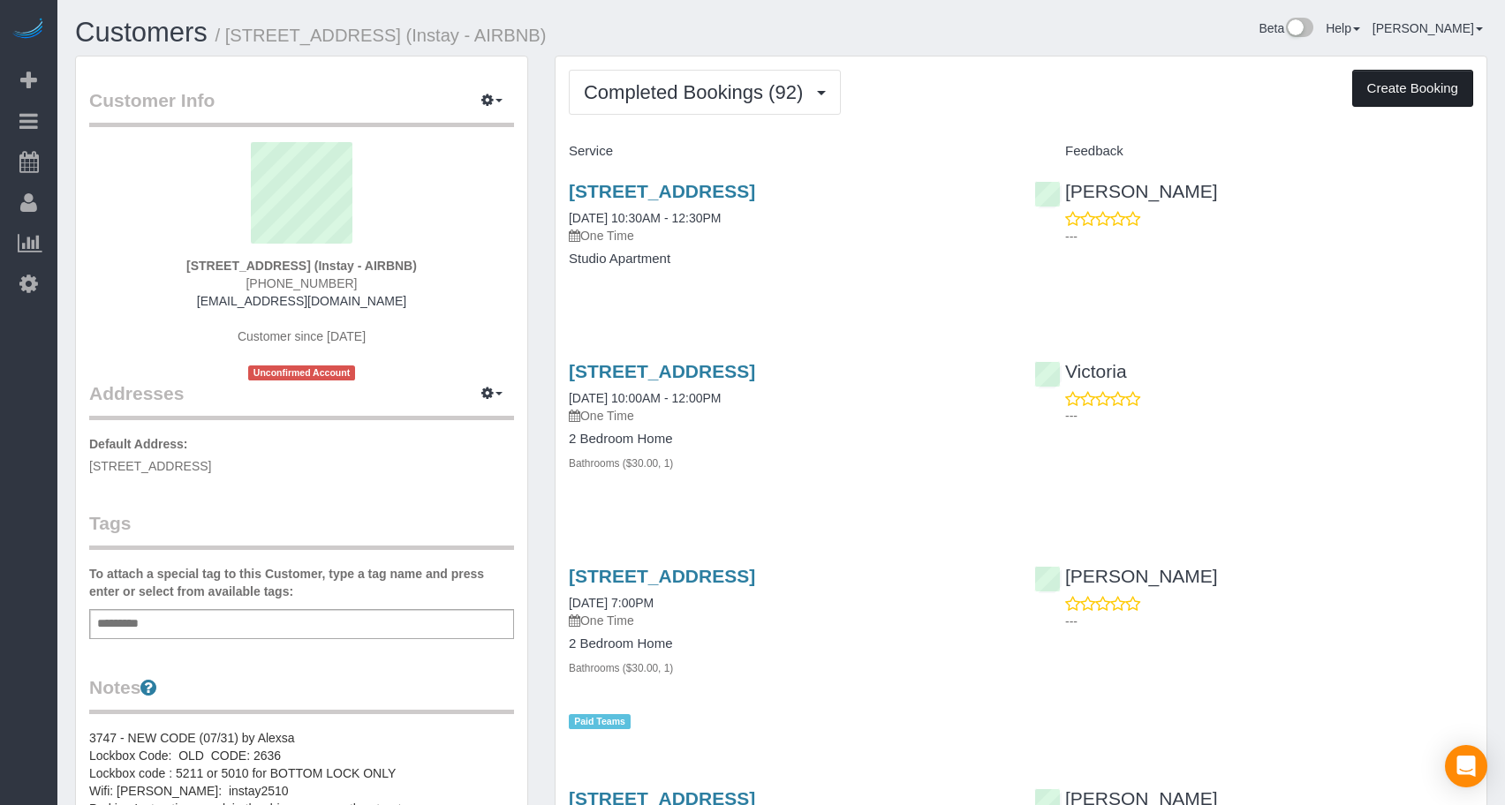
click at [1368, 80] on button "Create Booking" at bounding box center [1412, 88] width 121 height 37
select select "IA"
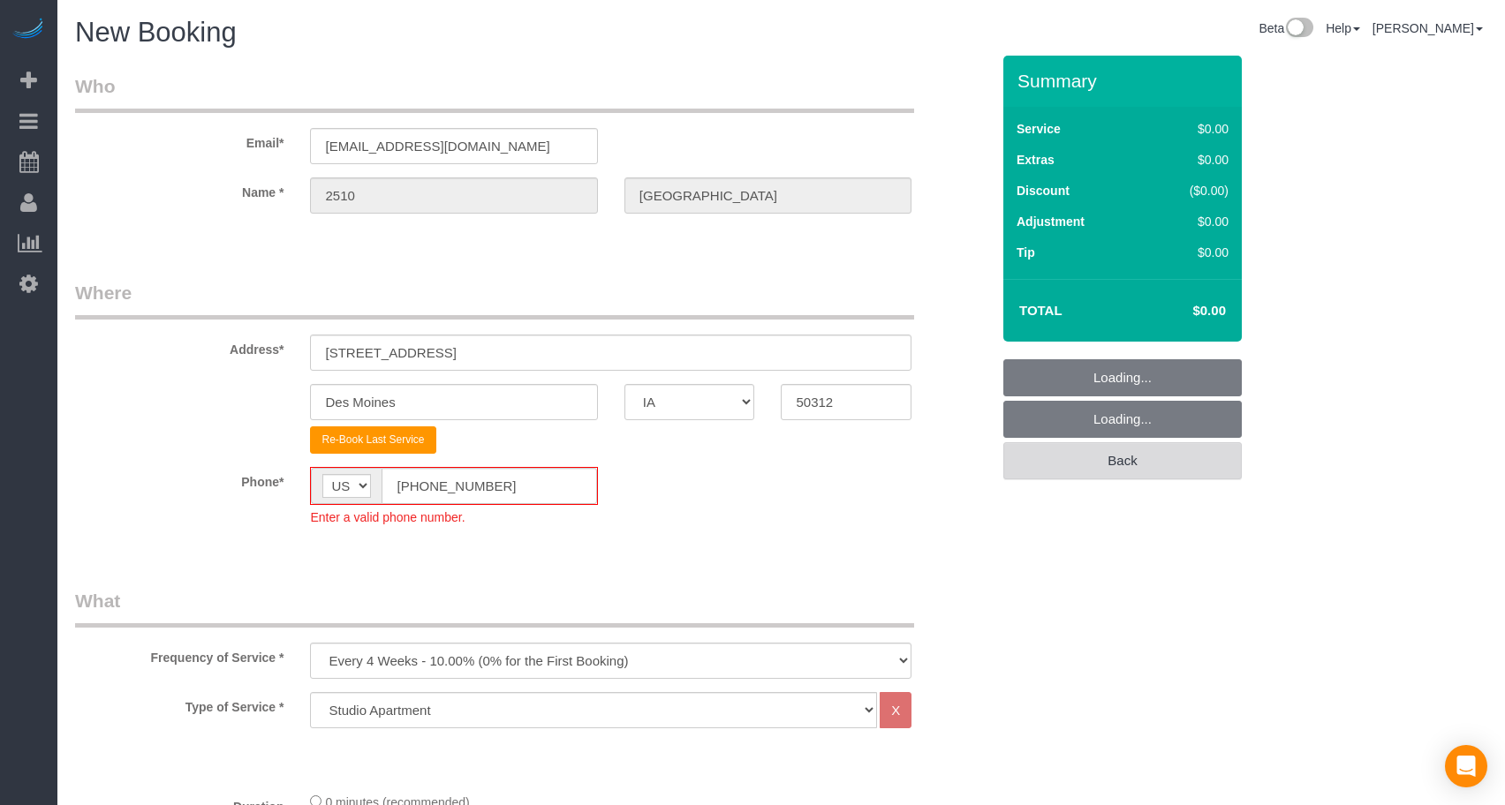
select select "object:4210"
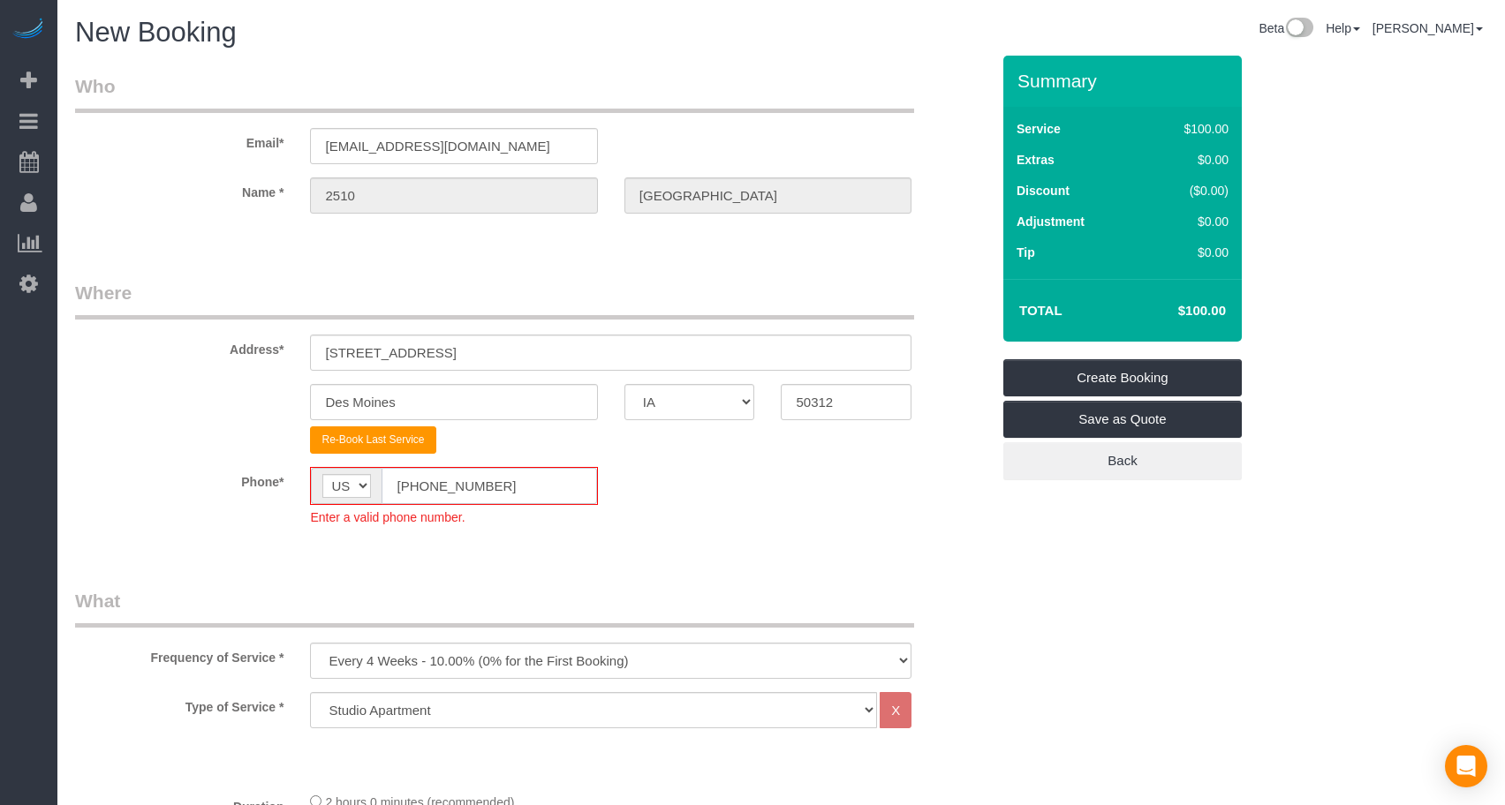
drag, startPoint x: 510, startPoint y: 471, endPoint x: 320, endPoint y: 465, distance: 190.8
click at [320, 465] on fieldset "Where Address* [STREET_ADDRESS] [GEOGRAPHIC_DATA] AK AL AR AZ CA CO CT DC DE [G…" at bounding box center [532, 416] width 915 height 273
paste input "15) 305-3231"
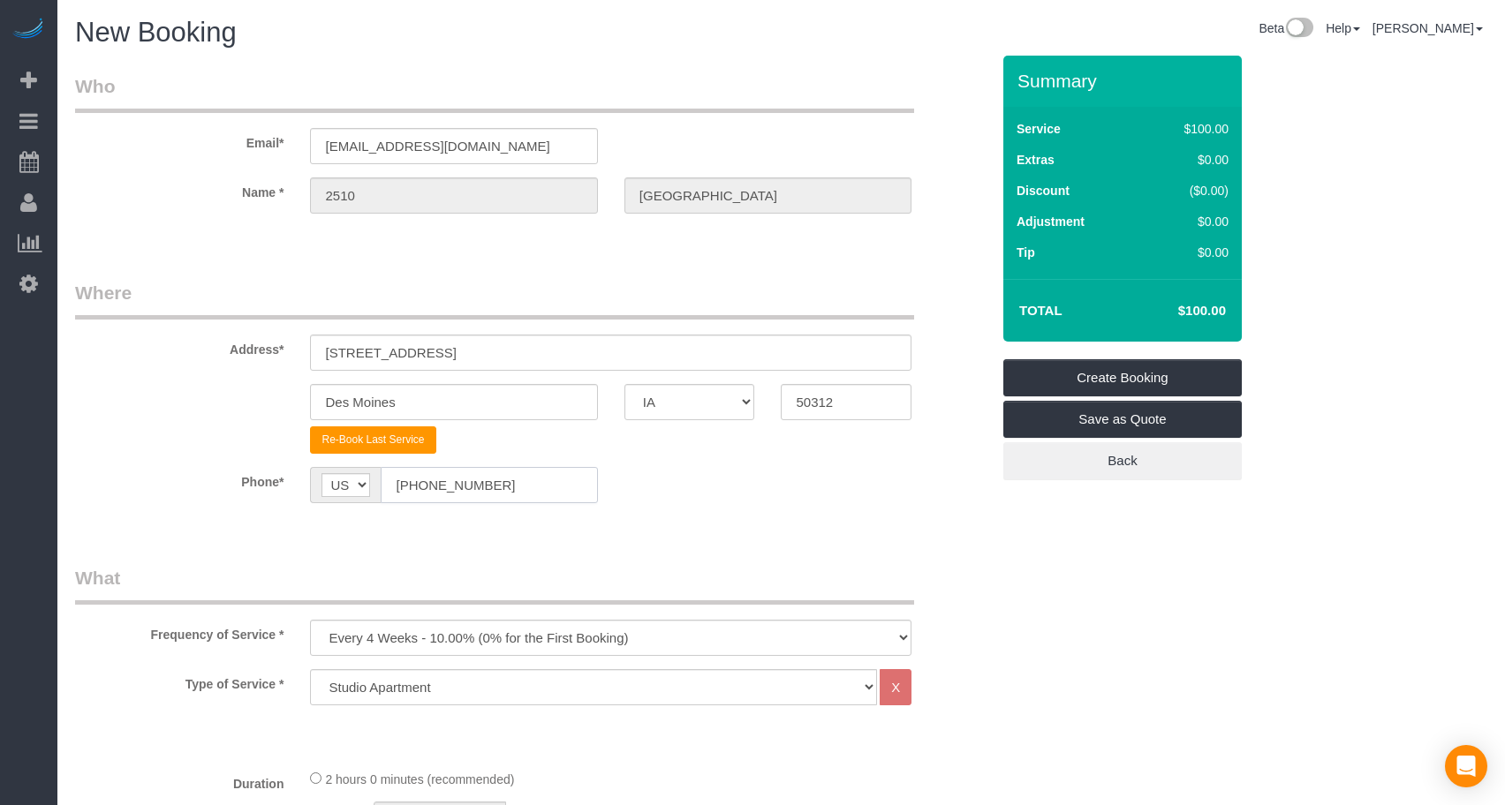
type input "[PHONE_NUMBER]"
drag, startPoint x: 490, startPoint y: 638, endPoint x: 487, endPoint y: 624, distance: 14.6
click at [490, 638] on select "Every 6 Weeks (0% for the First Booking) One Time Every 8 Weeks (0% for the Fir…" at bounding box center [610, 638] width 601 height 36
select select "object:4212"
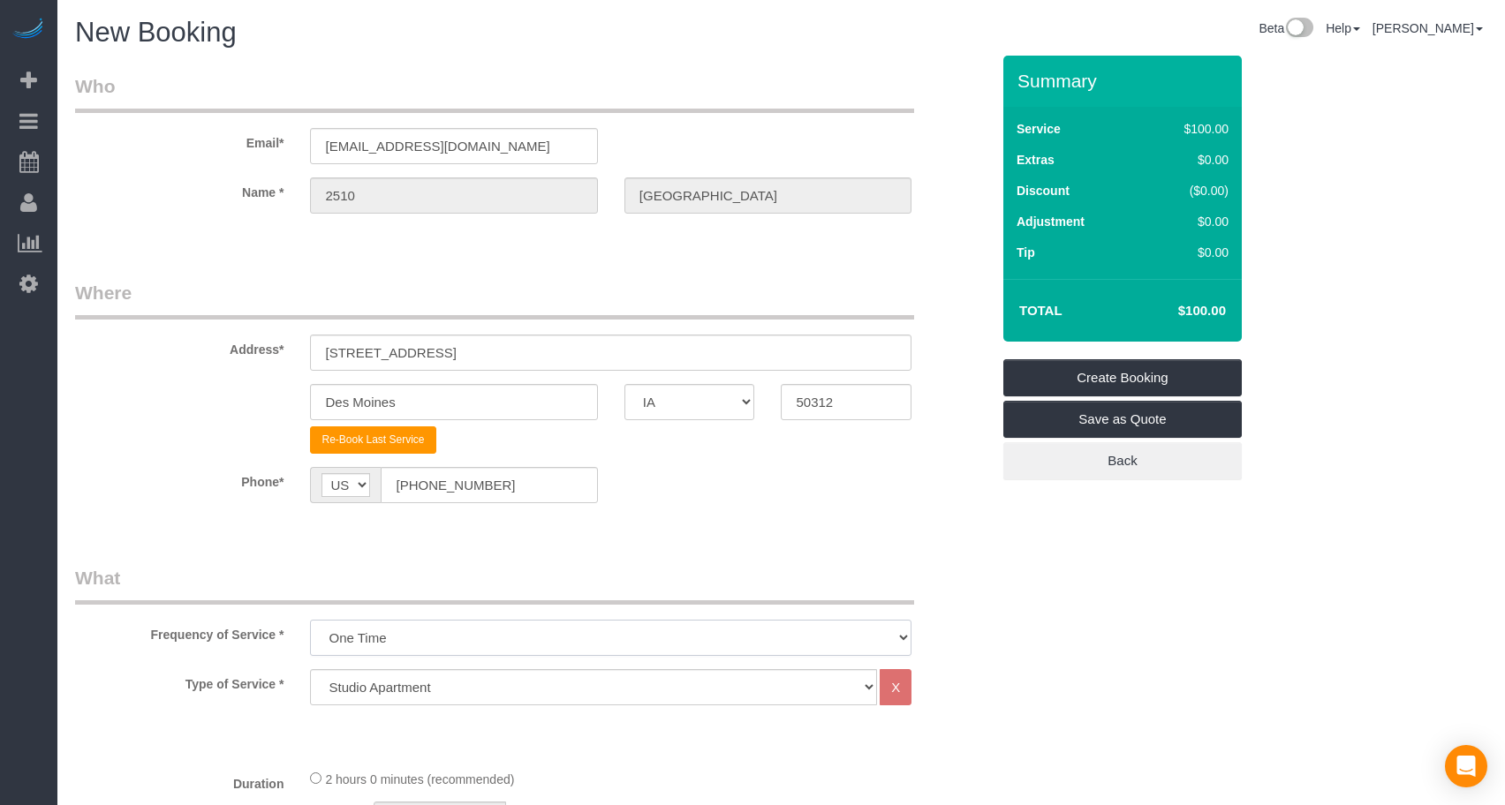
click at [310, 620] on select "Every 6 Weeks (0% for the First Booking) One Time Every 8 Weeks (0% for the Fir…" at bounding box center [610, 638] width 601 height 36
click at [541, 585] on legend "What" at bounding box center [494, 585] width 839 height 40
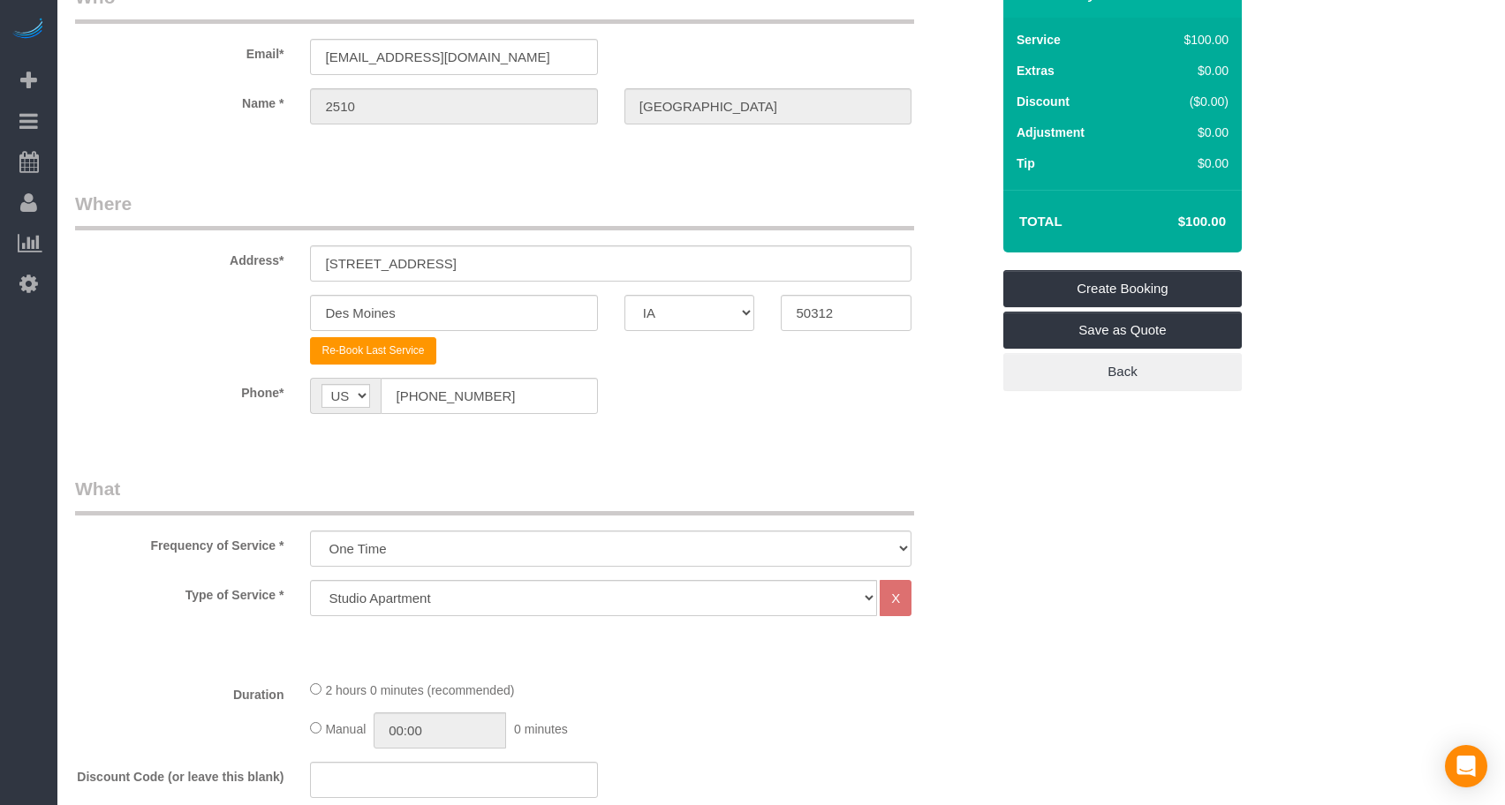
scroll to position [147, 0]
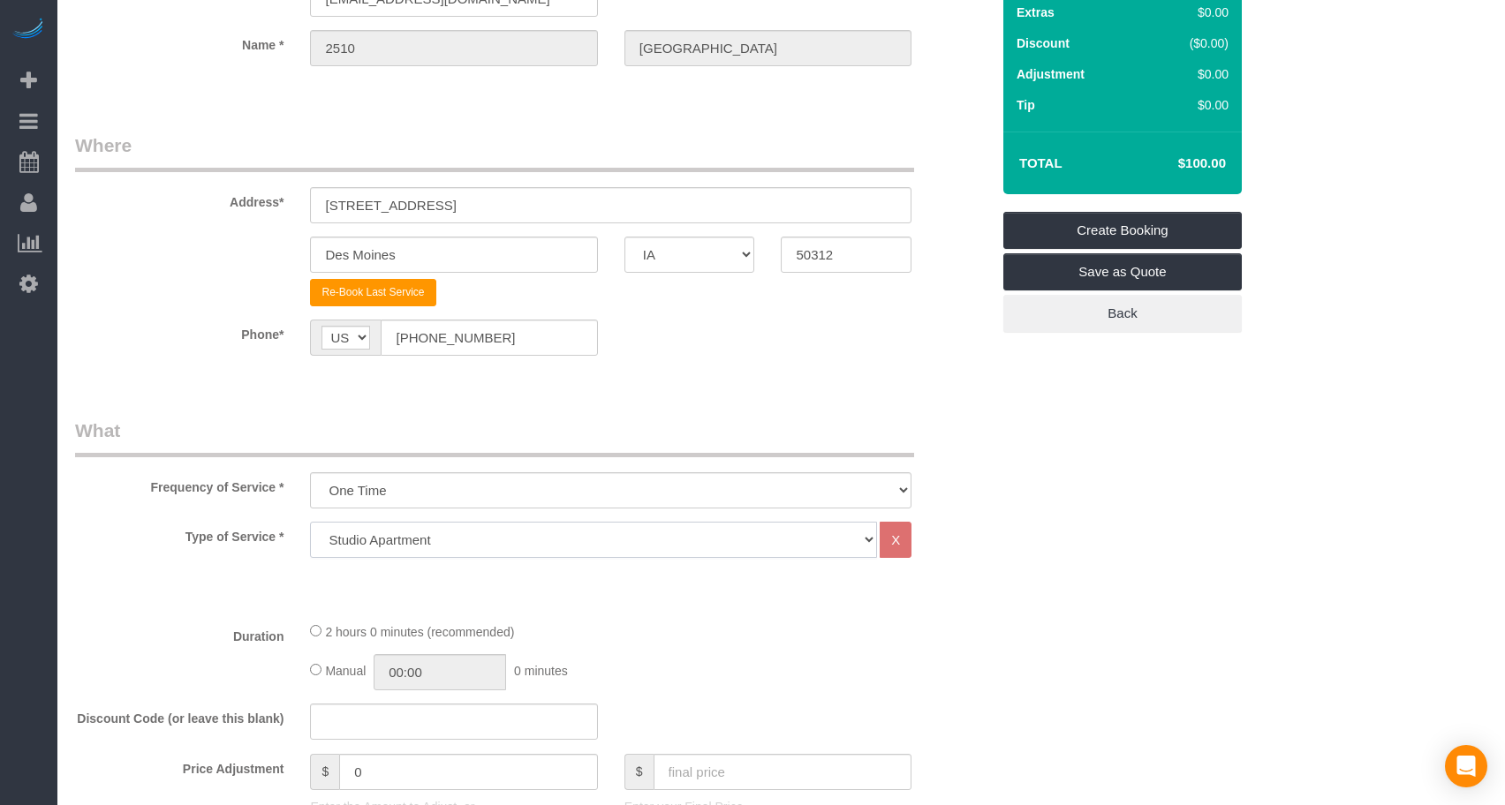
click at [474, 545] on select "Studio Apartment 1 Bedroom Home 2 Bedroom Home 3 Bedroom Home 4 Bedroom Home 5 …" at bounding box center [593, 540] width 567 height 36
select select "18"
click at [310, 522] on select "Studio Apartment 1 Bedroom Home 2 Bedroom Home 3 Bedroom Home 4 Bedroom Home 5 …" at bounding box center [593, 540] width 567 height 36
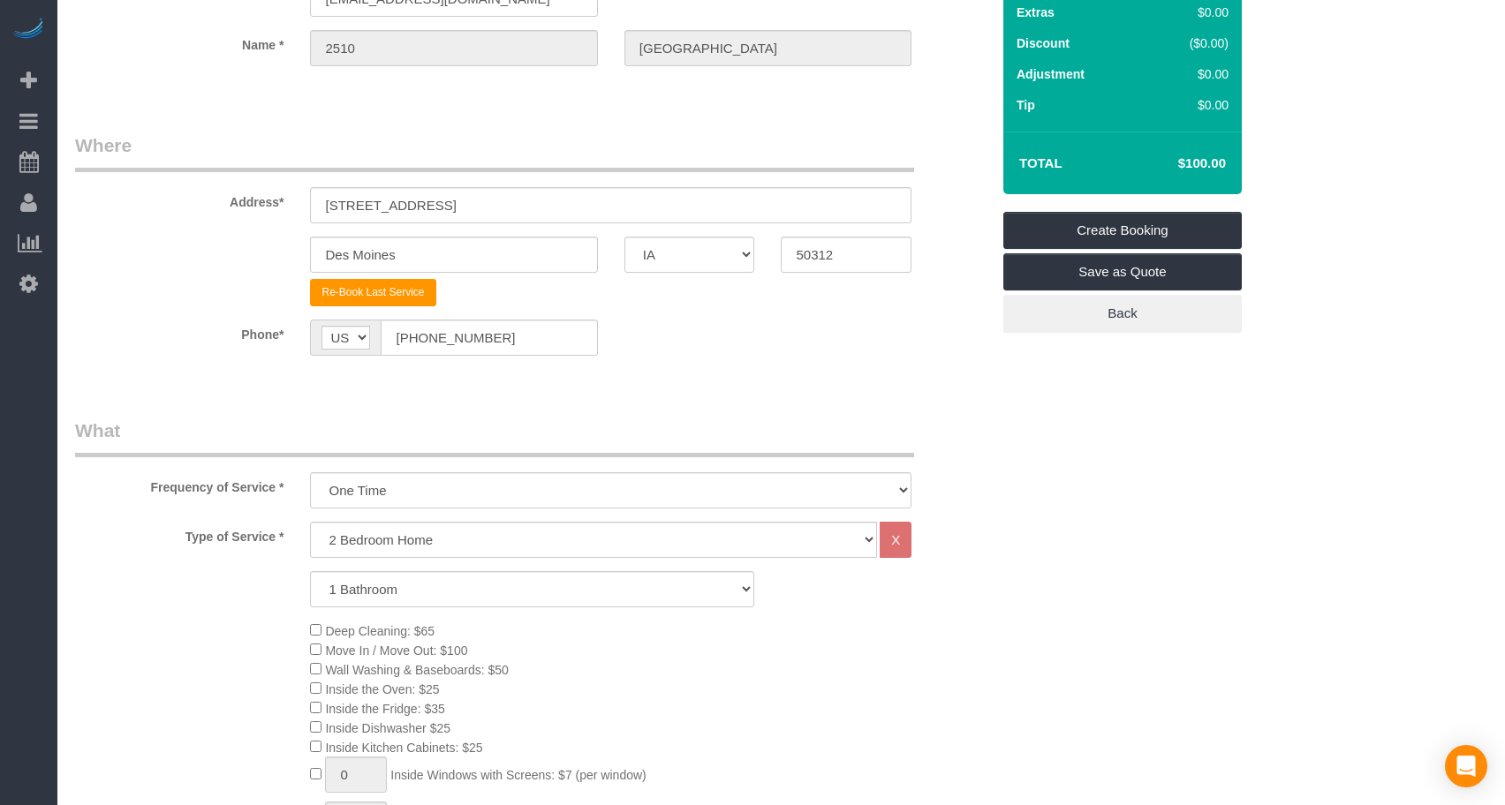
click at [666, 437] on legend "What" at bounding box center [494, 438] width 839 height 40
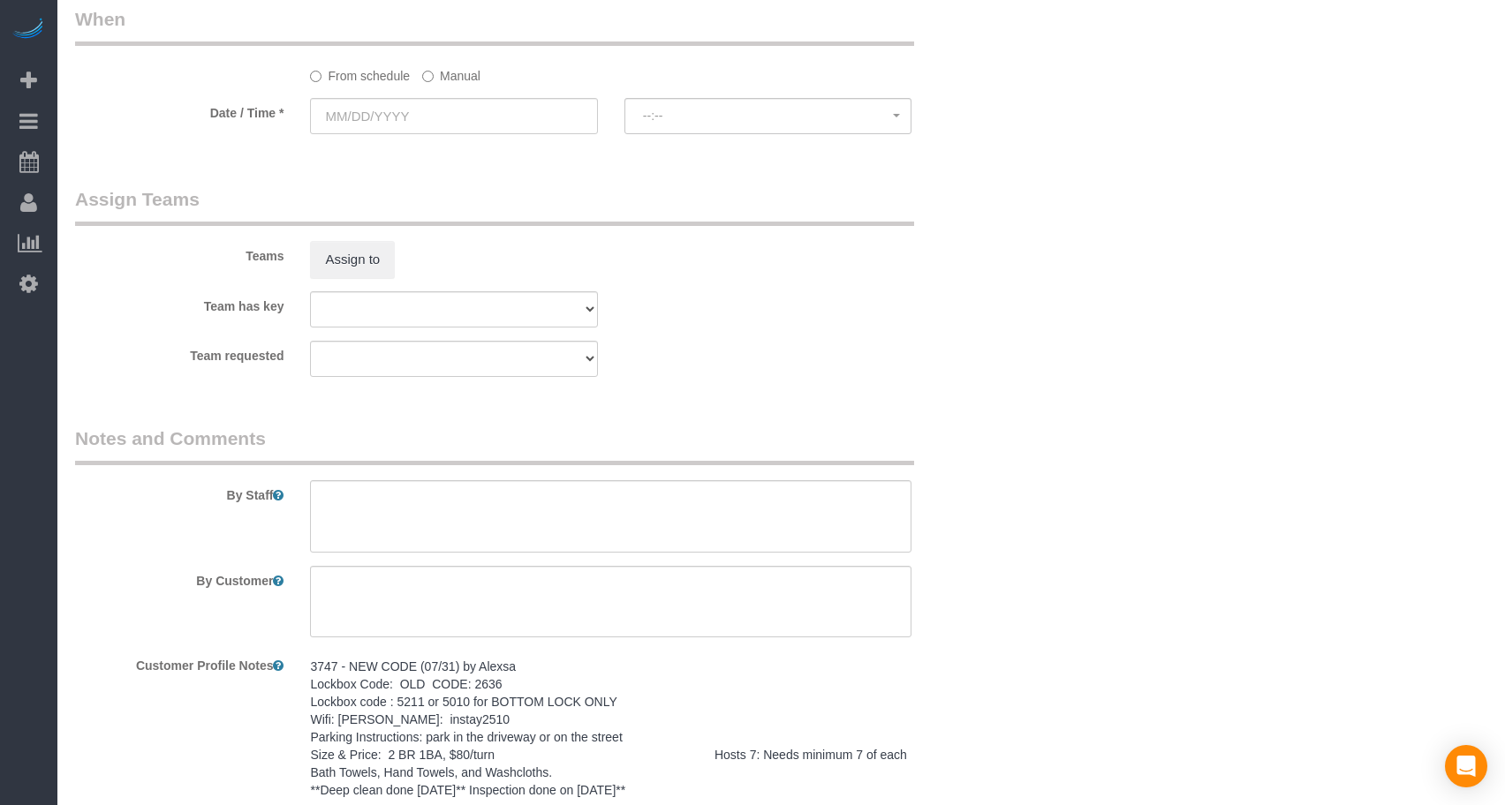
scroll to position [2124, 0]
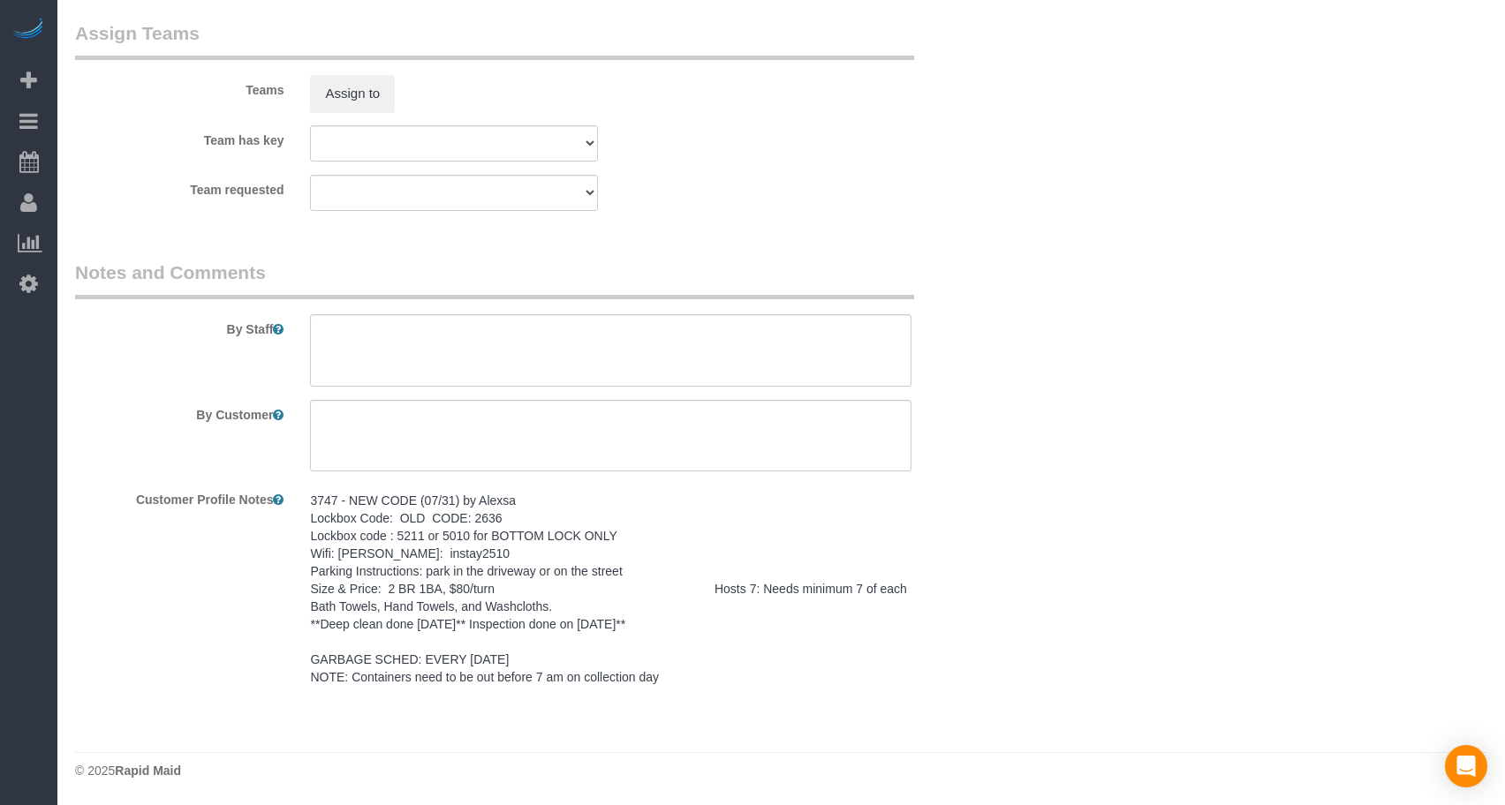
drag, startPoint x: 680, startPoint y: 680, endPoint x: 302, endPoint y: 486, distance: 425.0
click at [302, 486] on div "3747 - NEW CODE (07/31) by Alexsa Lockbox Code: OLD CODE: 2636 Lockbox code : 5…" at bounding box center [611, 590] width 628 height 210
copy pre "3747 - NEW CODE (07/31) by Alexsa Lockbox Code: OLD CODE: 2636 Lockbox code : 5…"
click at [366, 338] on textarea at bounding box center [610, 350] width 601 height 72
paste textarea "3747 - NEW CODE (07/31) by Alexsa Lockbox Code: OLD CODE: 2636 Lockbox code : 5…"
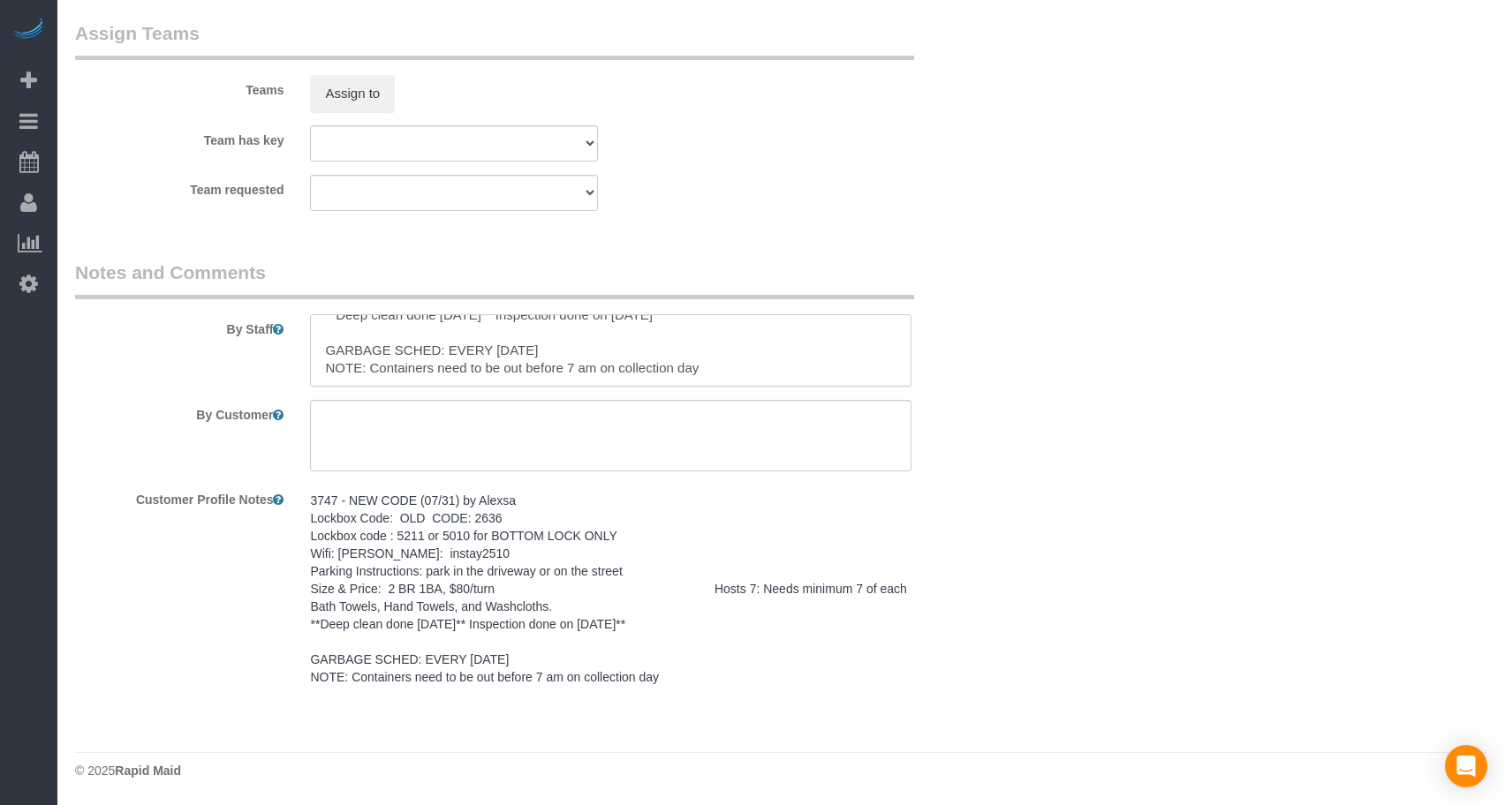
scroll to position [0, 0]
type textarea "3747 - NEW CODE (07/31) by Alexsa Lockbox Code: OLD CODE: 2636 Lockbox code : 5…"
click at [465, 418] on textarea at bounding box center [610, 436] width 601 height 72
paste textarea "SAME DAY TURNOVER"
type textarea "SAME DAY TURNOVER"
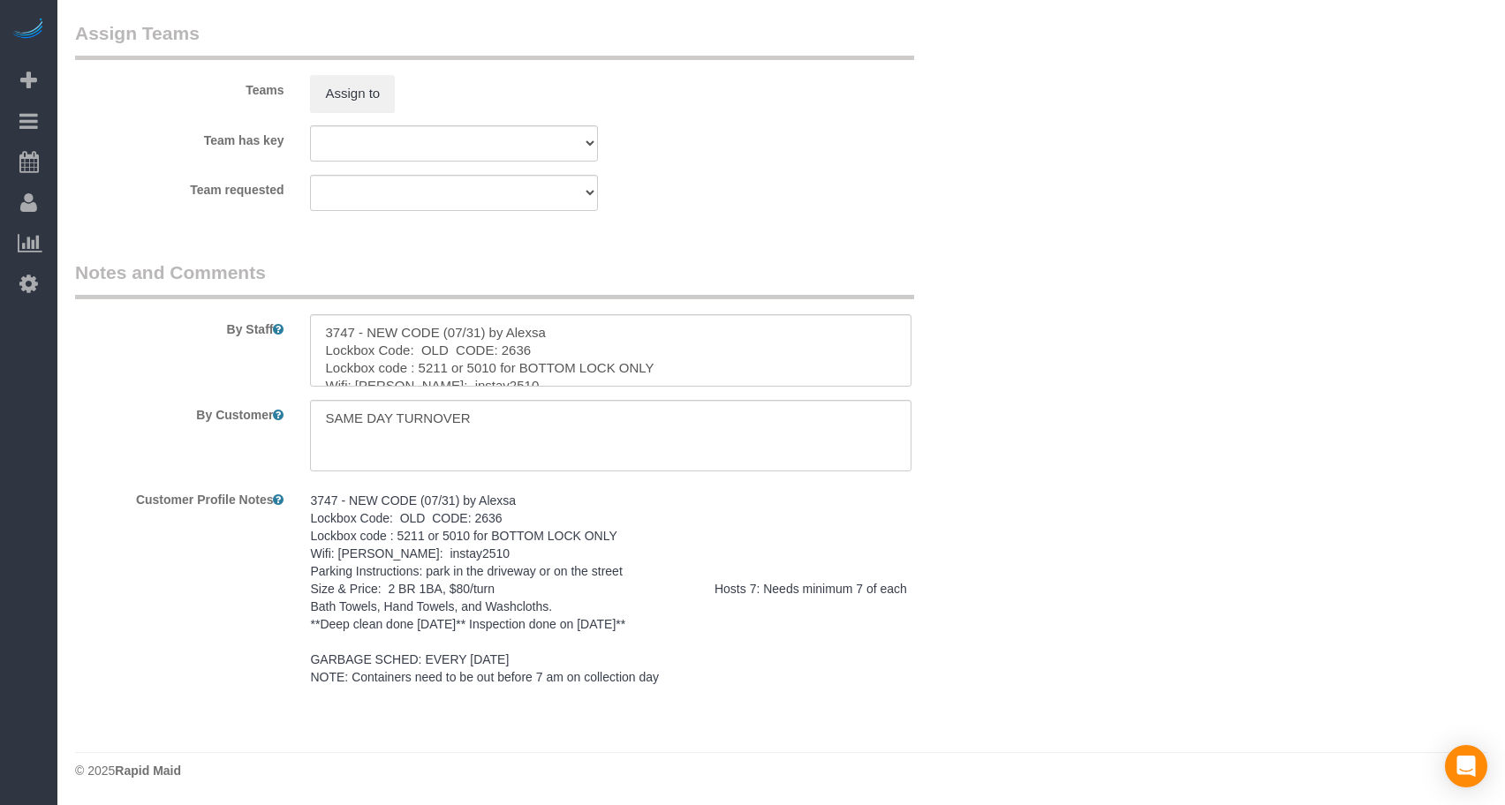
click at [679, 196] on fieldset "Assign Teams Teams Assign to Team has key Alexsa [GEOGRAPHIC_DATA] Audrianna [P…" at bounding box center [532, 122] width 915 height 204
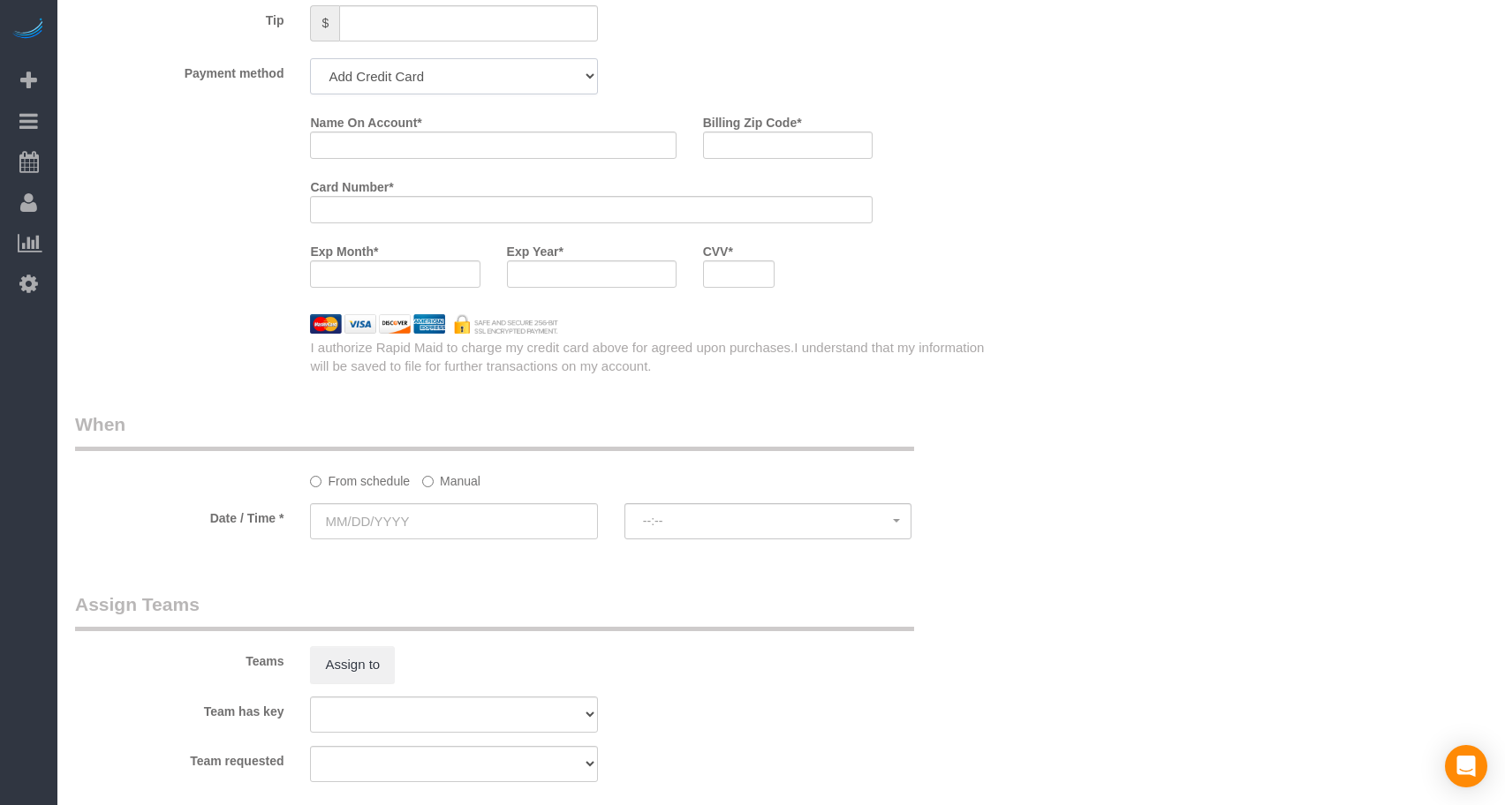
drag, startPoint x: 455, startPoint y: 71, endPoint x: 452, endPoint y: 88, distance: 17.9
click at [455, 71] on select "Add Credit Card Cash Check Paypal" at bounding box center [453, 76] width 287 height 36
select select "string:check"
click at [310, 58] on select "Add Credit Card Cash Check Paypal" at bounding box center [453, 76] width 287 height 36
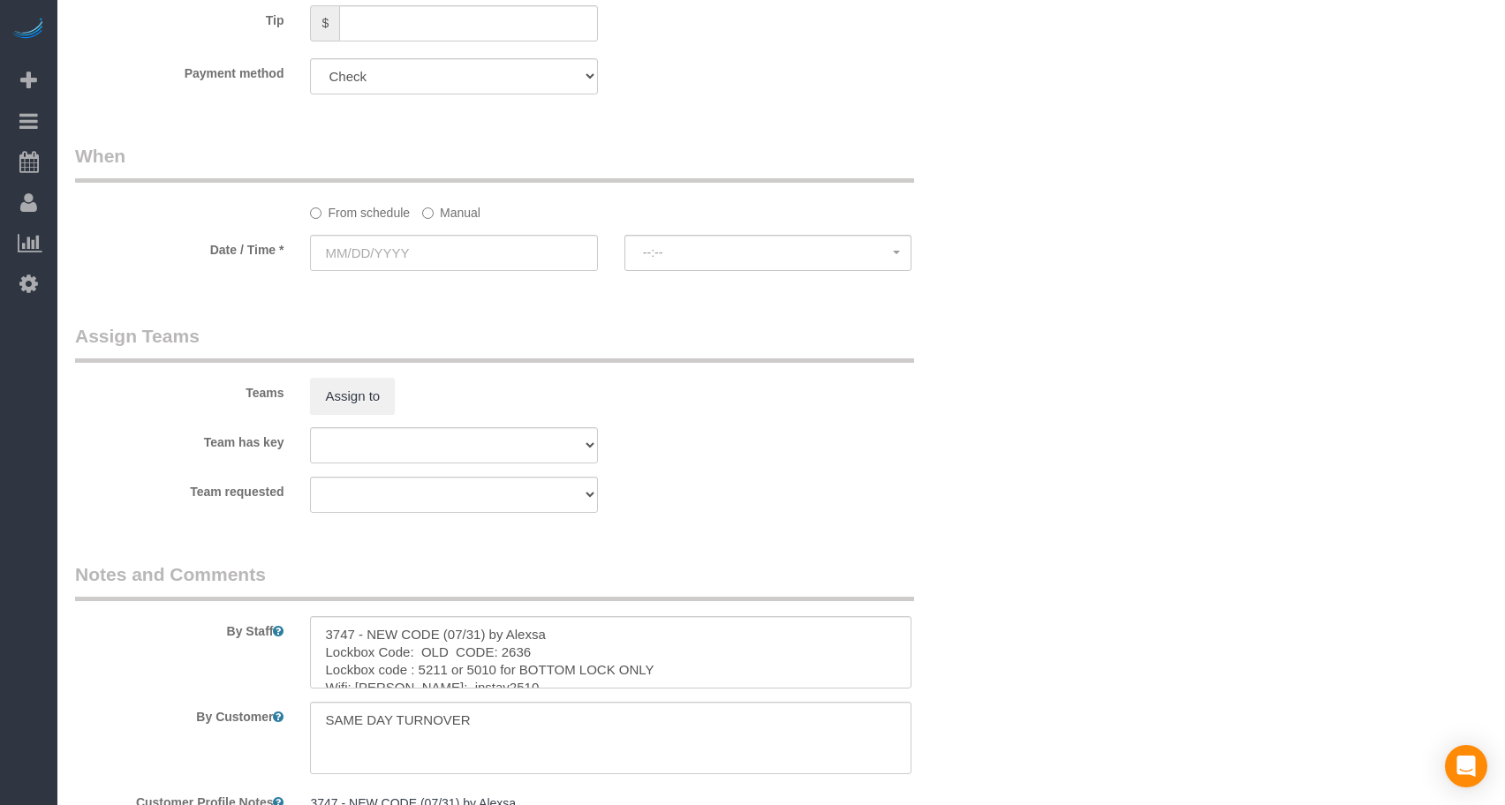
click at [485, 248] on input "text" at bounding box center [453, 253] width 287 height 36
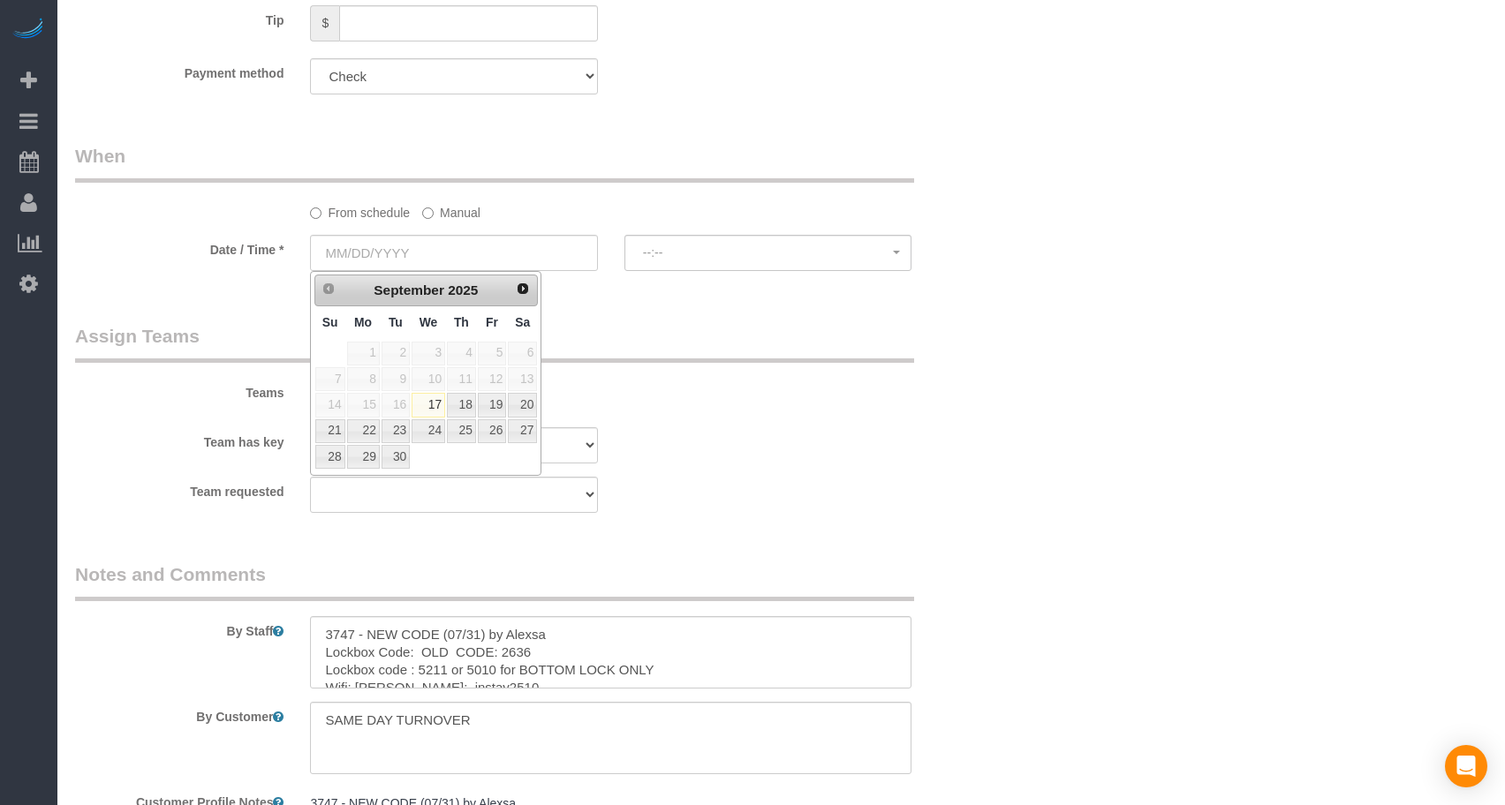
click at [524, 286] on span "Next" at bounding box center [523, 289] width 14 height 14
click at [331, 427] on link "19" at bounding box center [330, 432] width 30 height 24
type input "[DATE]"
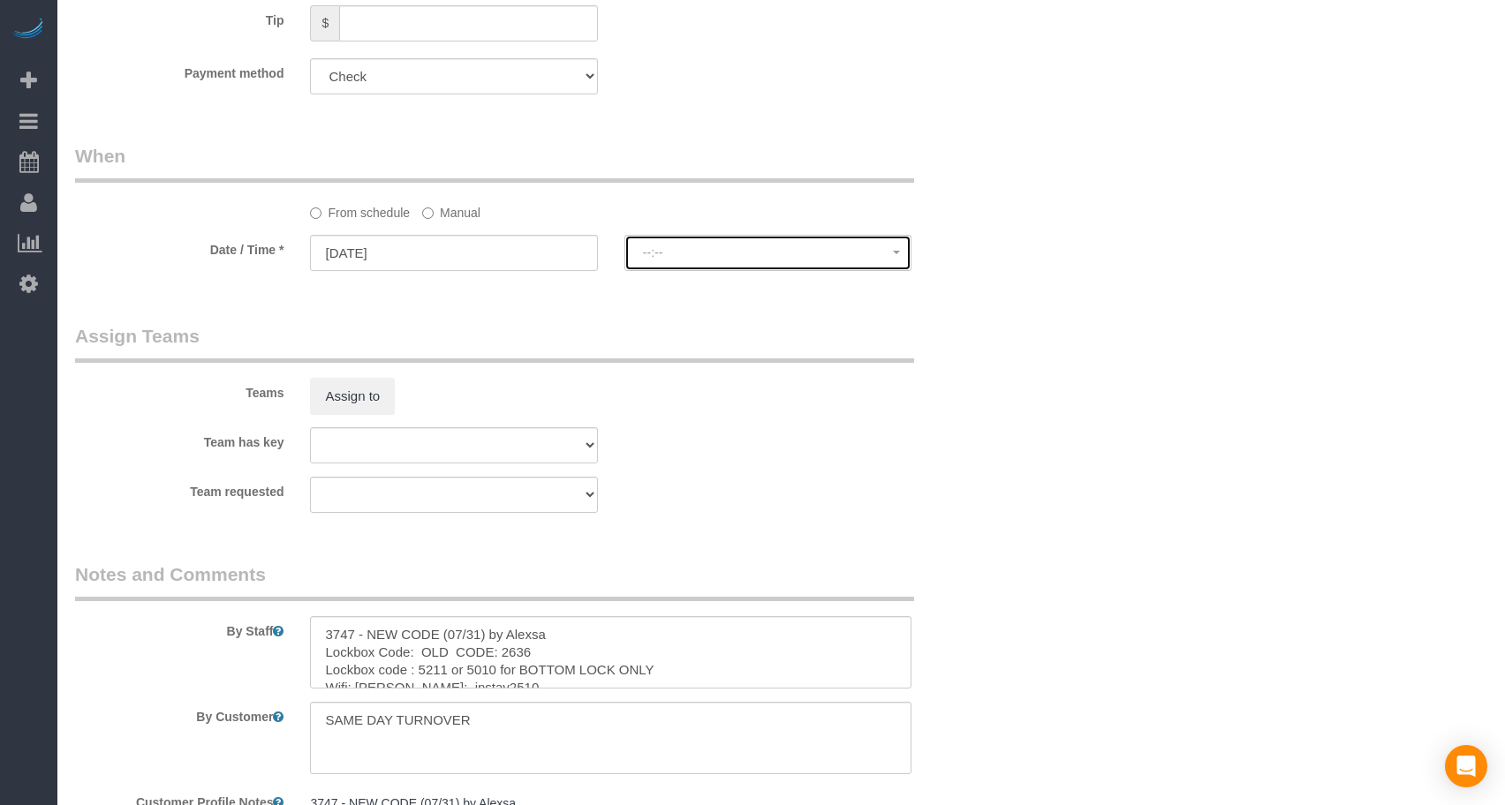
click at [680, 259] on span "--:--" at bounding box center [768, 253] width 250 height 14
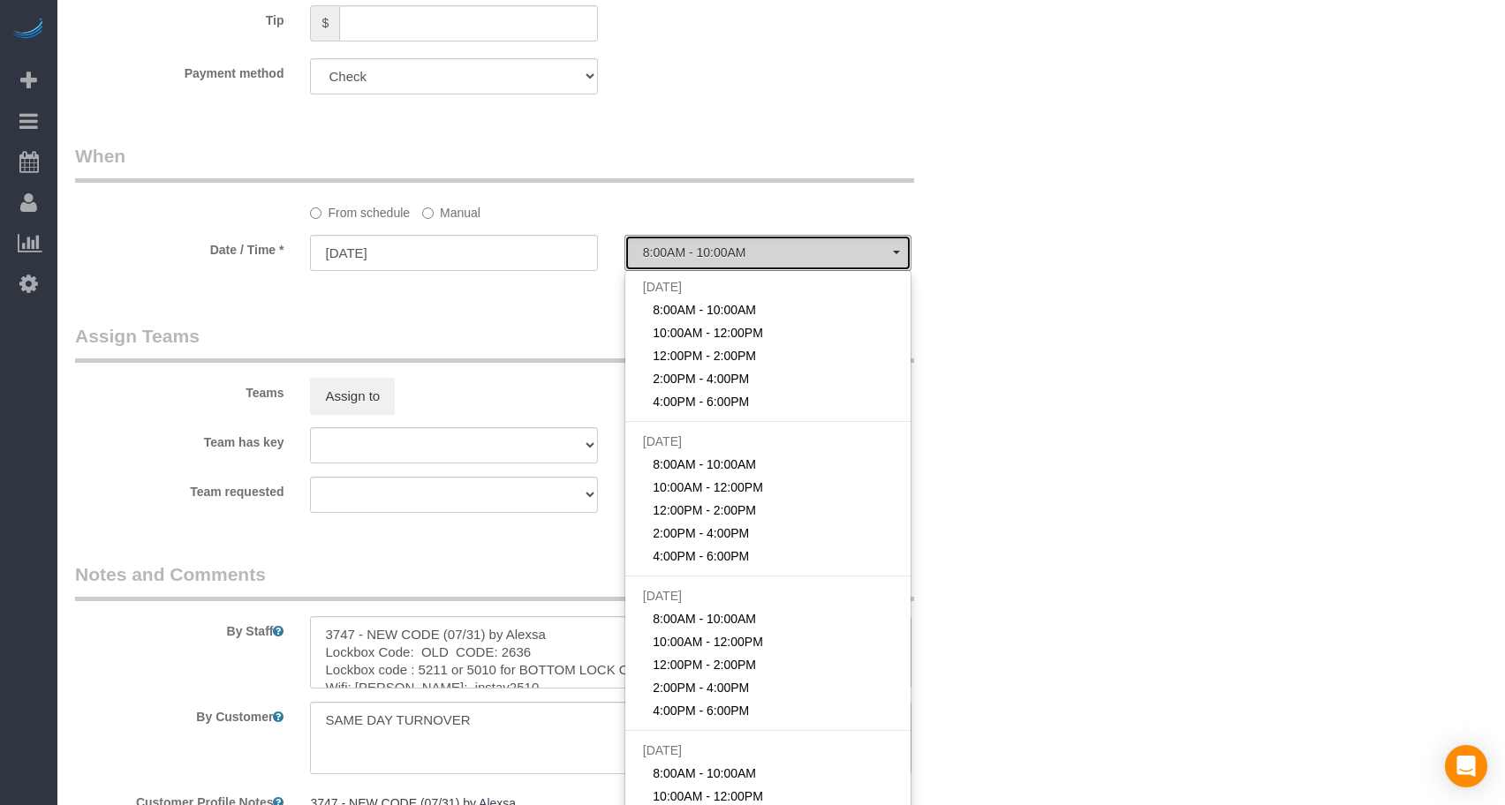
click at [712, 246] on span "8:00AM - 10:00AM" at bounding box center [768, 253] width 250 height 14
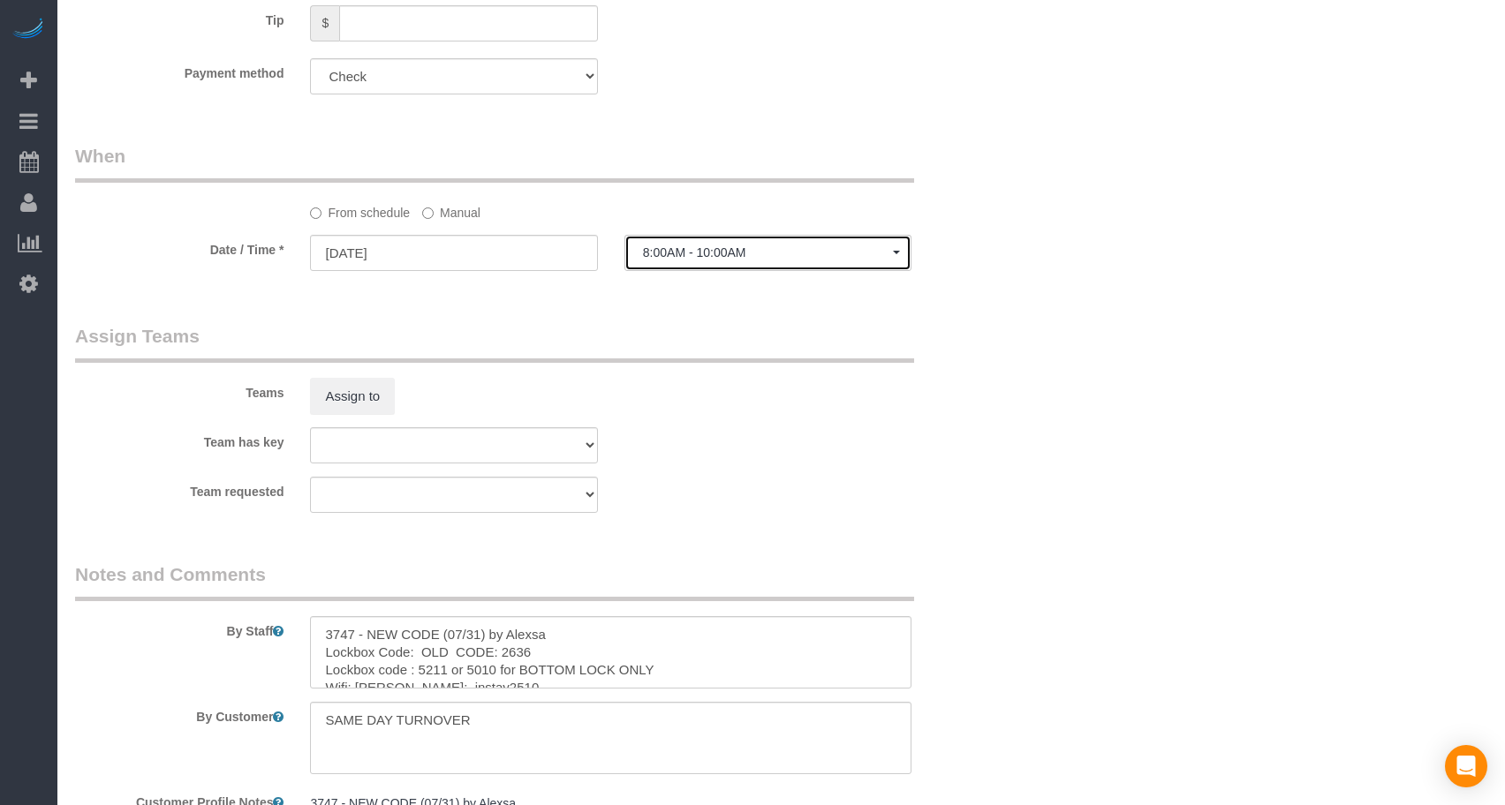
click at [718, 252] on span "8:00AM - 10:00AM" at bounding box center [768, 253] width 250 height 14
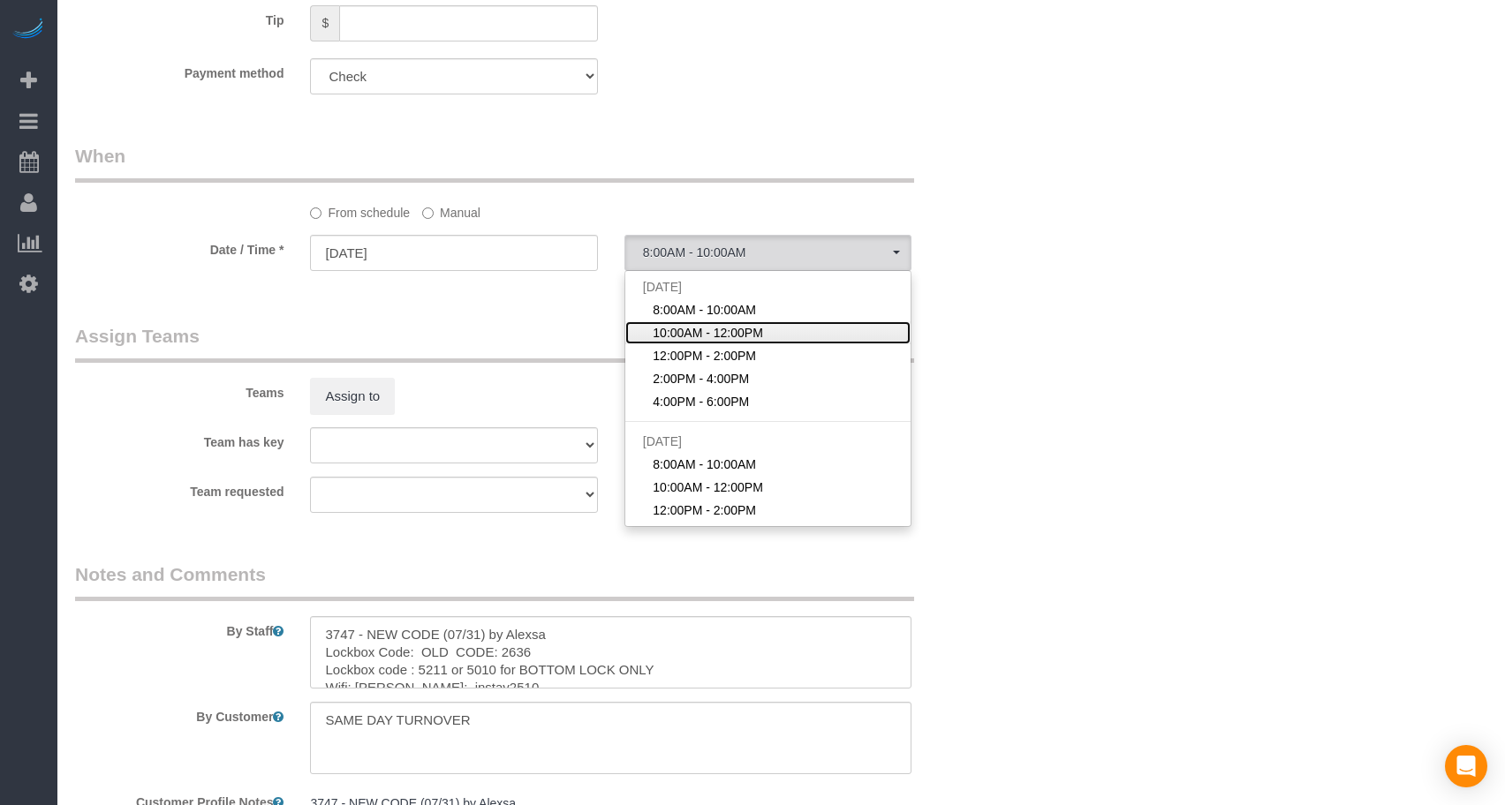
click at [706, 330] on span "10:00AM - 12:00PM" at bounding box center [708, 333] width 110 height 18
select select "spot27"
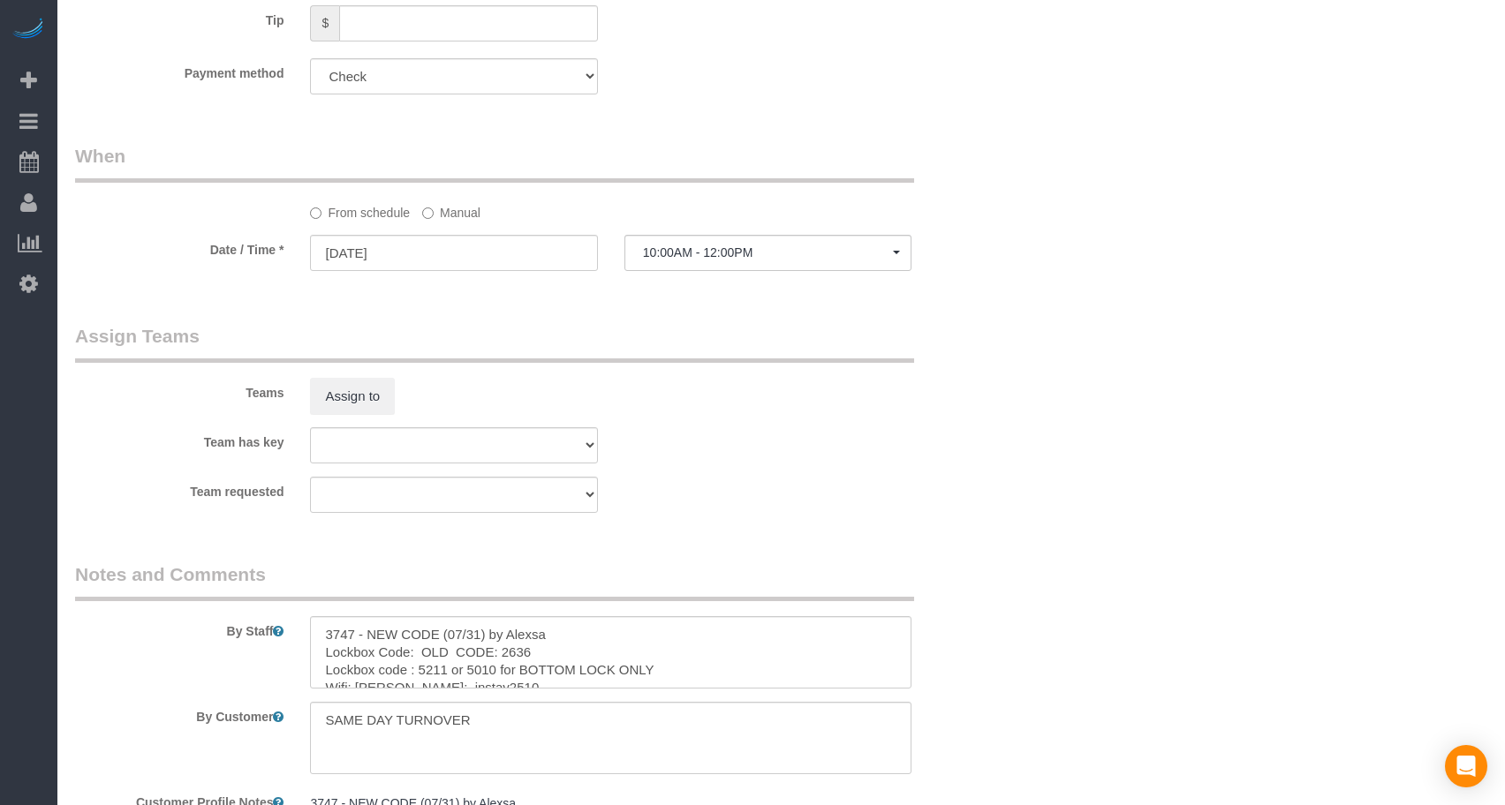
click at [880, 369] on div "Teams Assign to" at bounding box center [532, 369] width 941 height 92
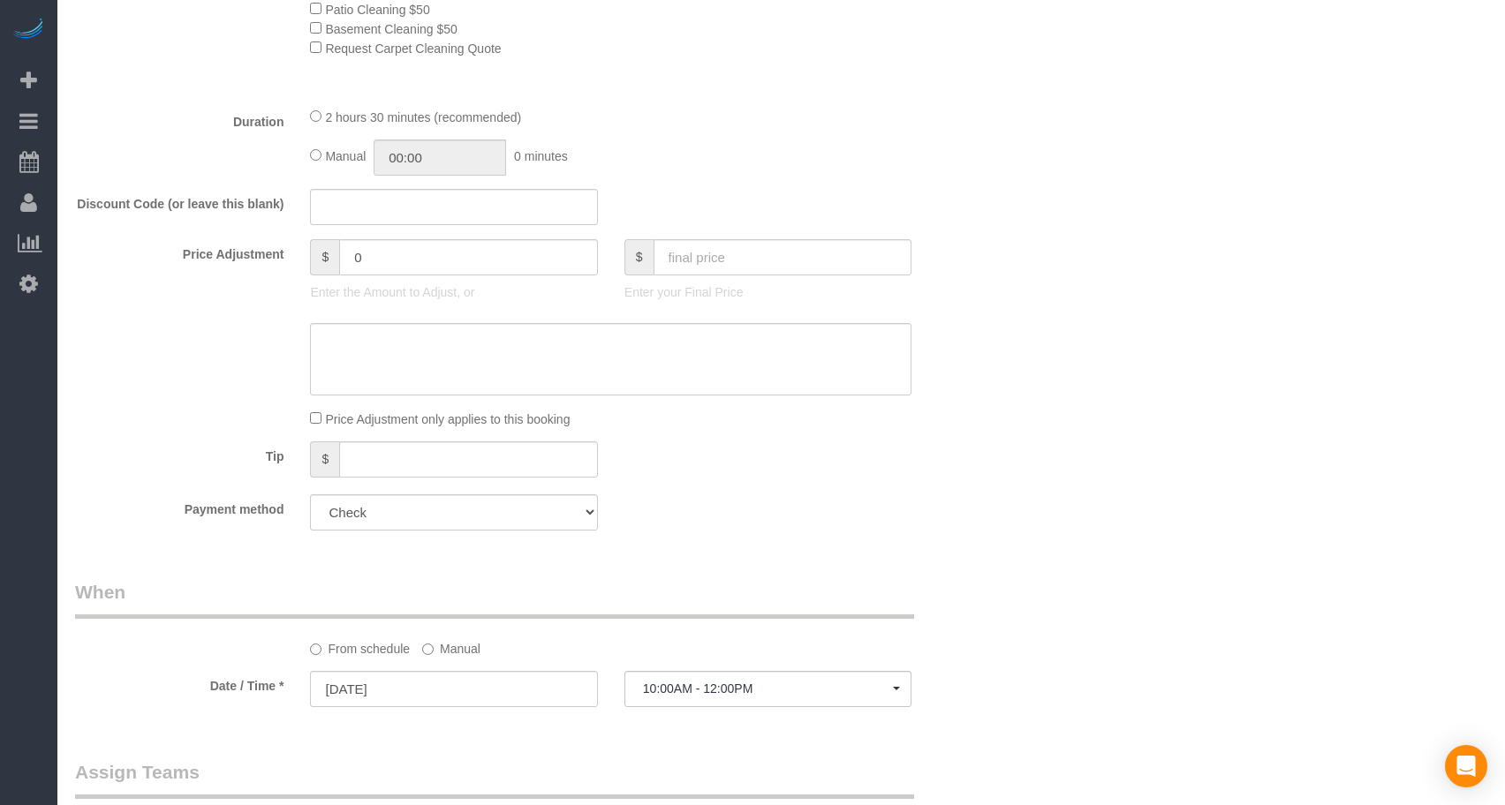
scroll to position [947, 0]
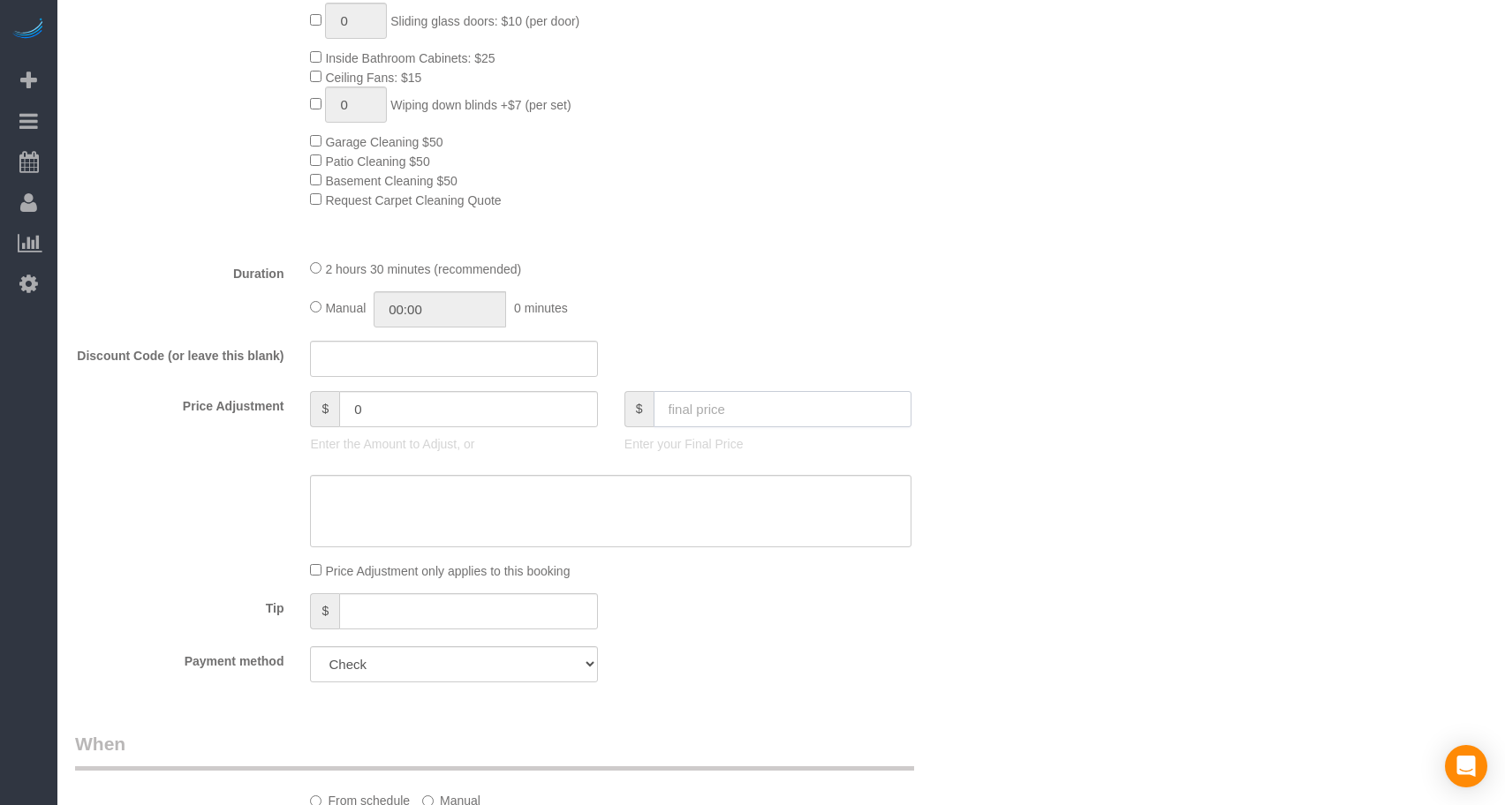
click at [714, 395] on input "text" at bounding box center [783, 409] width 259 height 36
type input "80"
click at [715, 392] on input "80" at bounding box center [783, 409] width 259 height 36
type input "-79"
click at [710, 356] on div "Discount Code (or leave this blank)" at bounding box center [532, 359] width 941 height 37
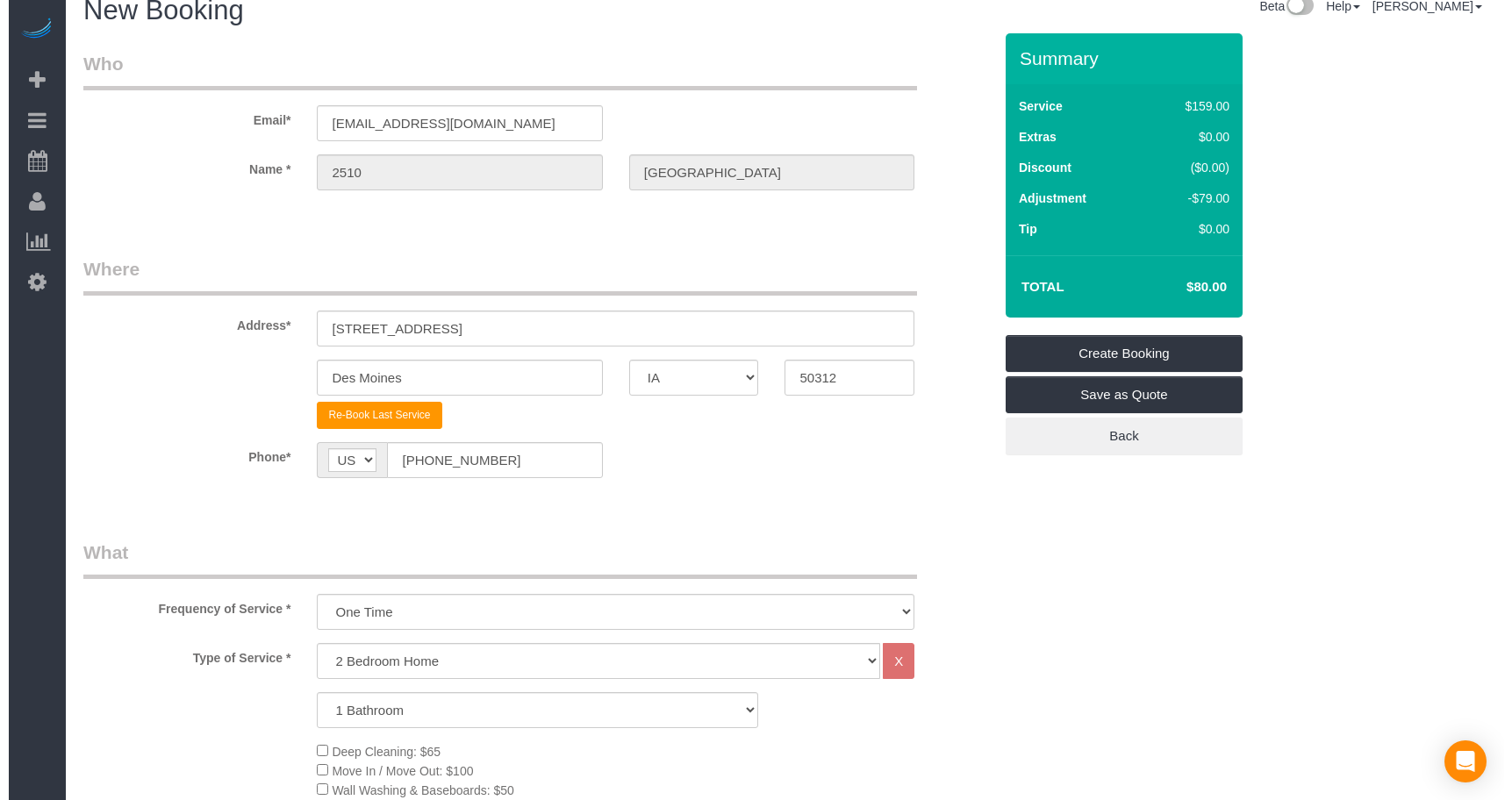
scroll to position [0, 0]
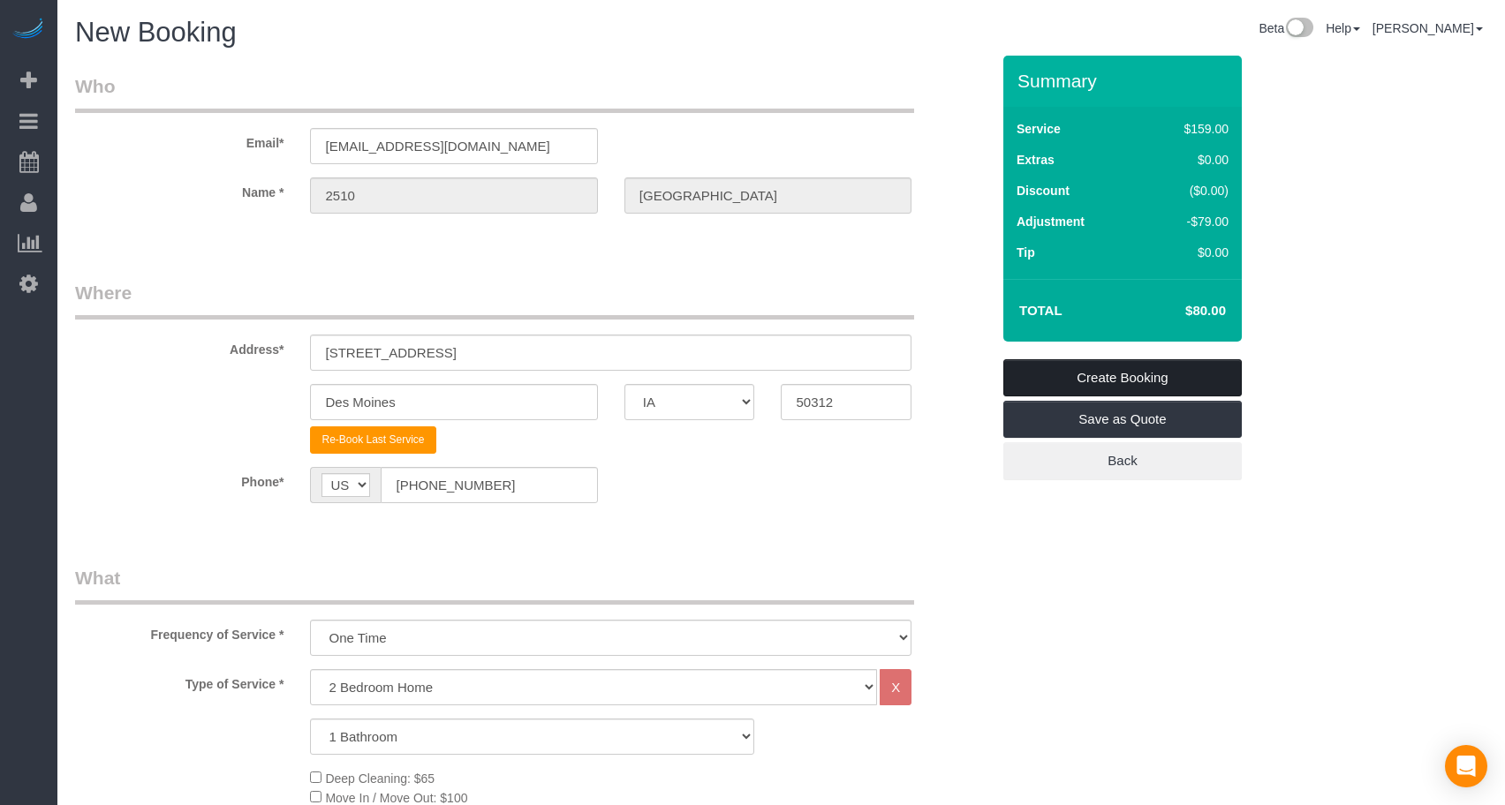
click at [1197, 374] on link "Create Booking" at bounding box center [1122, 377] width 238 height 37
